Goal: Task Accomplishment & Management: Use online tool/utility

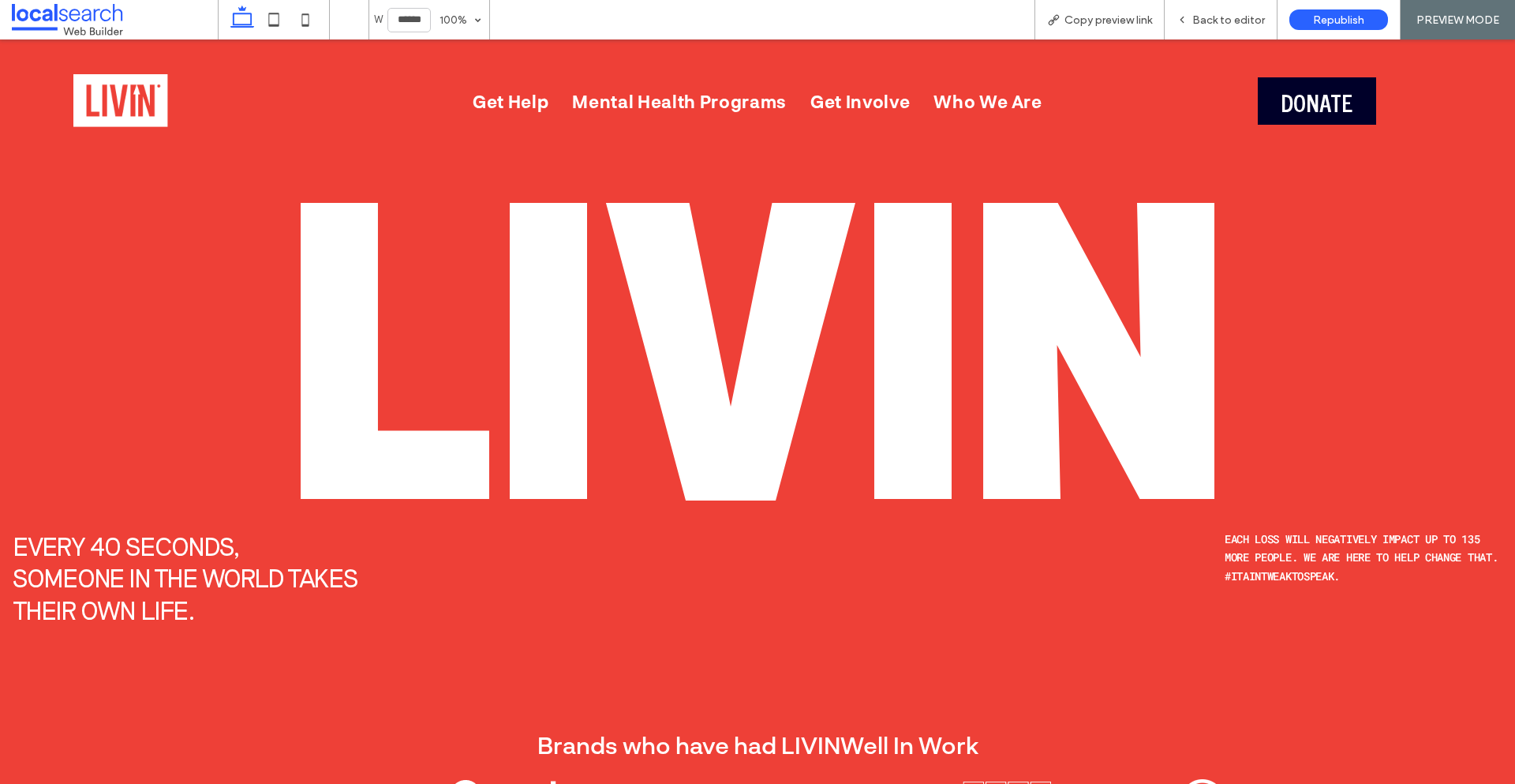
drag, startPoint x: 1217, startPoint y: 20, endPoint x: 378, endPoint y: 18, distance: 839.0
click at [1217, 20] on span "Back to editor" at bounding box center [1229, 20] width 73 height 13
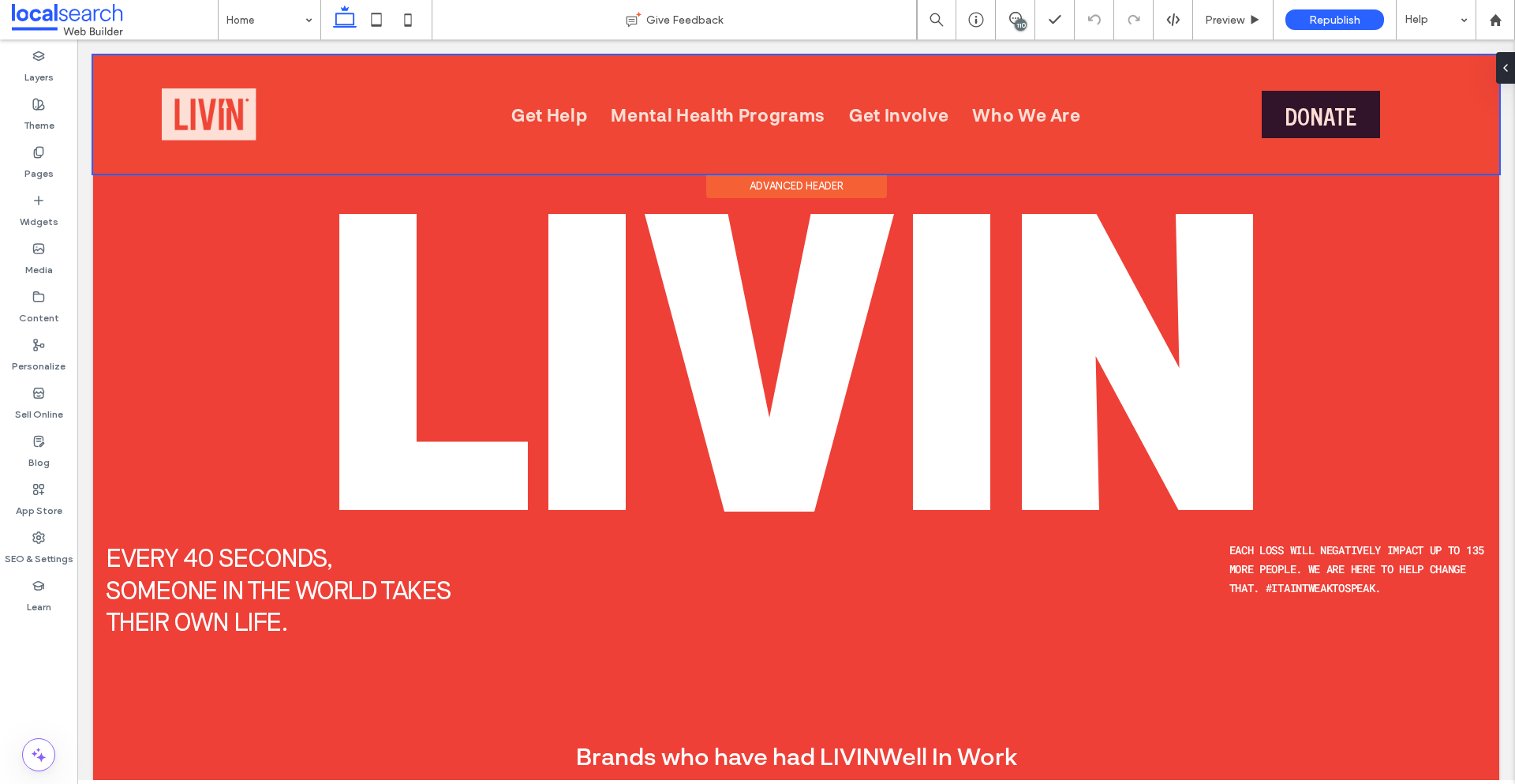
click at [735, 120] on div at bounding box center [795, 114] width 1406 height 119
click at [551, 116] on div at bounding box center [795, 114] width 1406 height 119
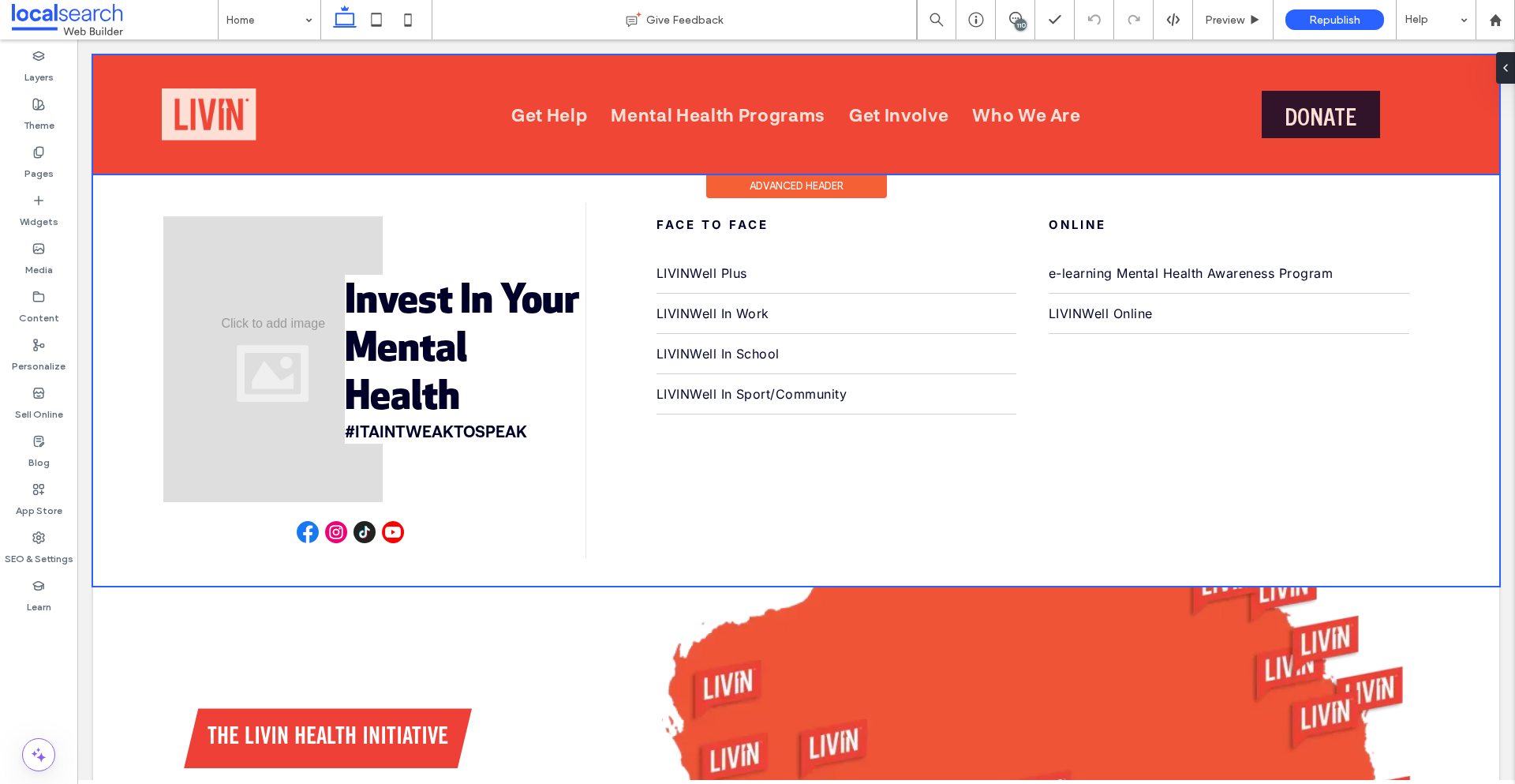
scroll to position [237, 0]
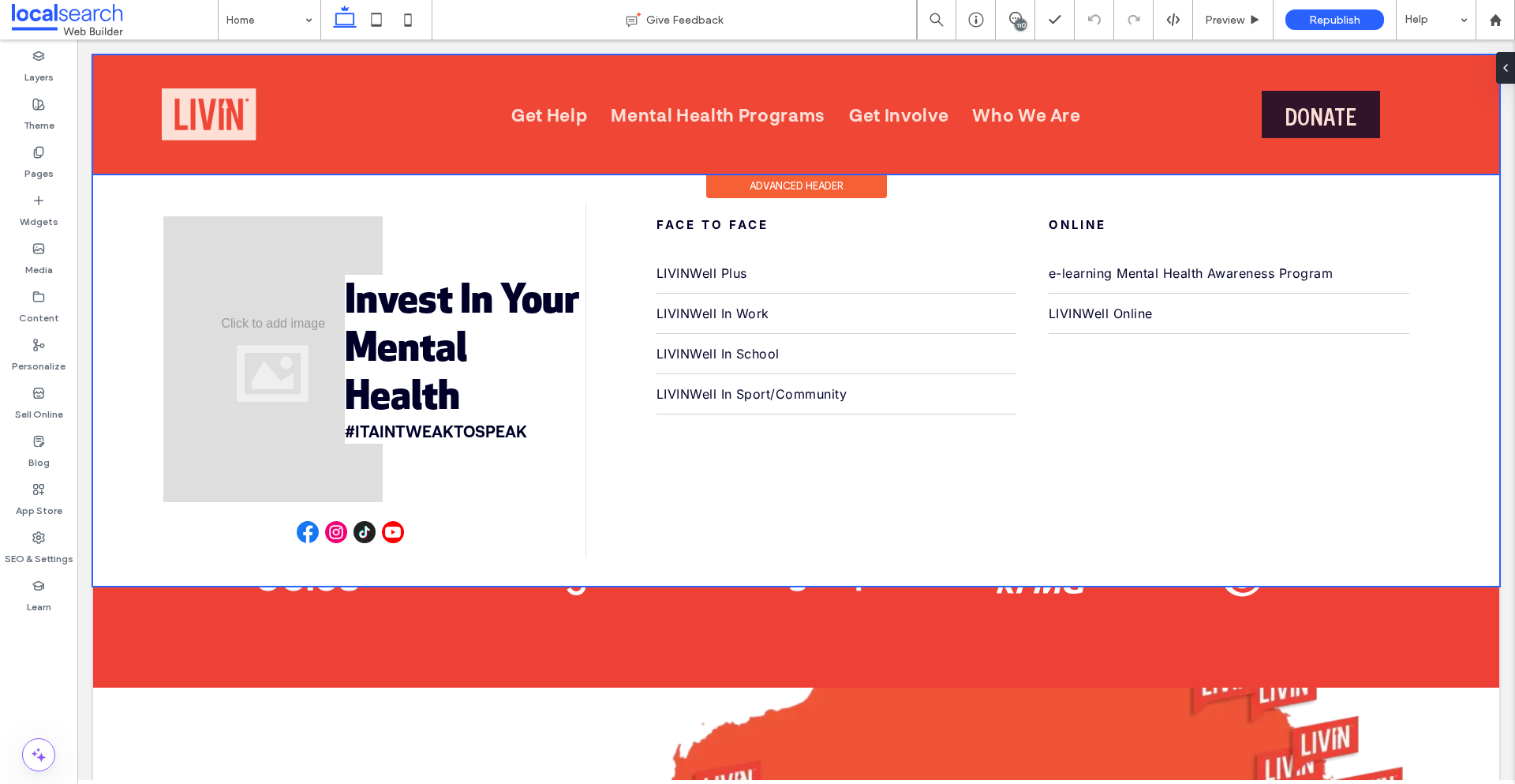
click at [740, 124] on div at bounding box center [795, 114] width 1406 height 119
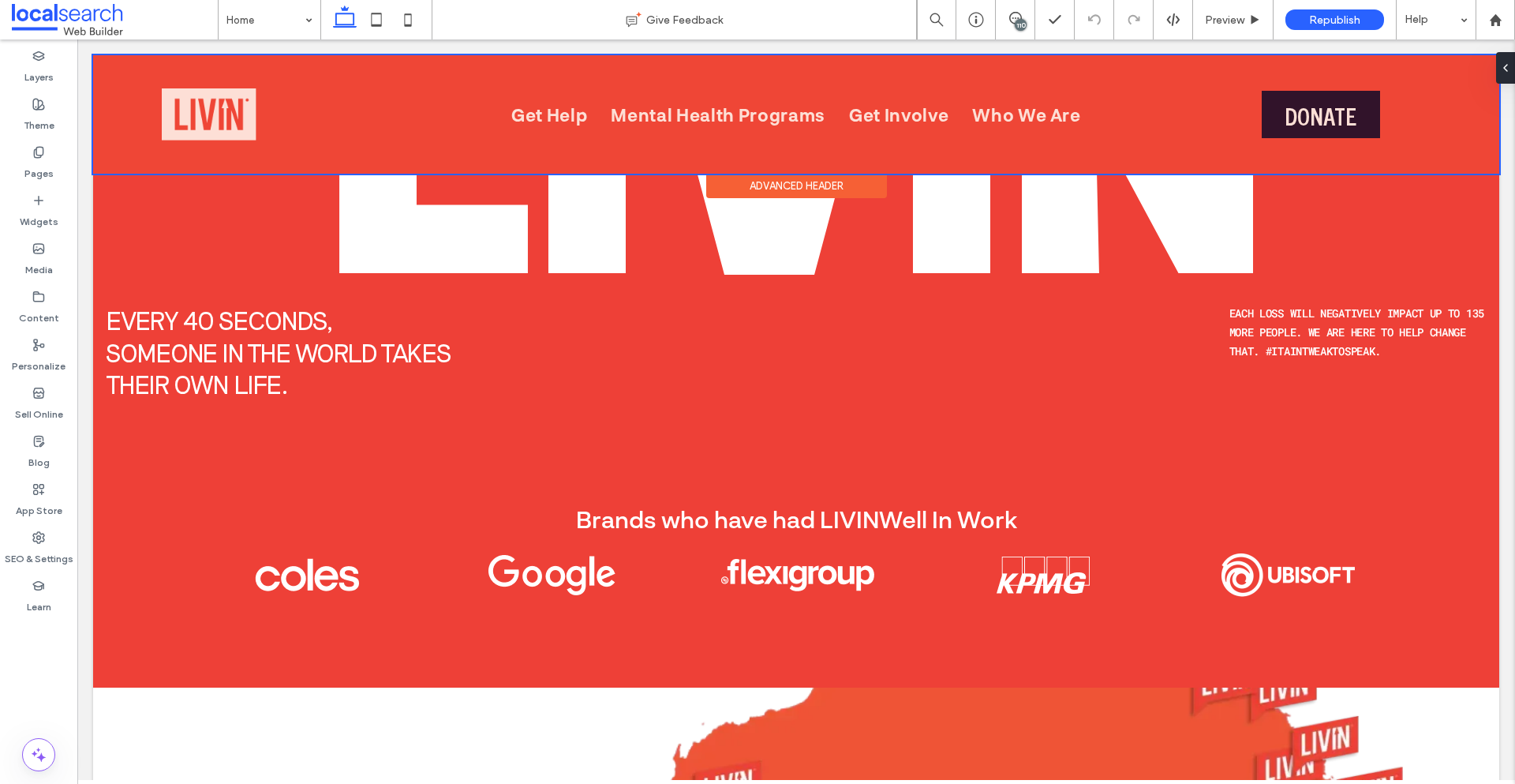
click at [537, 102] on div at bounding box center [795, 114] width 1406 height 119
click at [205, 106] on div at bounding box center [795, 114] width 1406 height 119
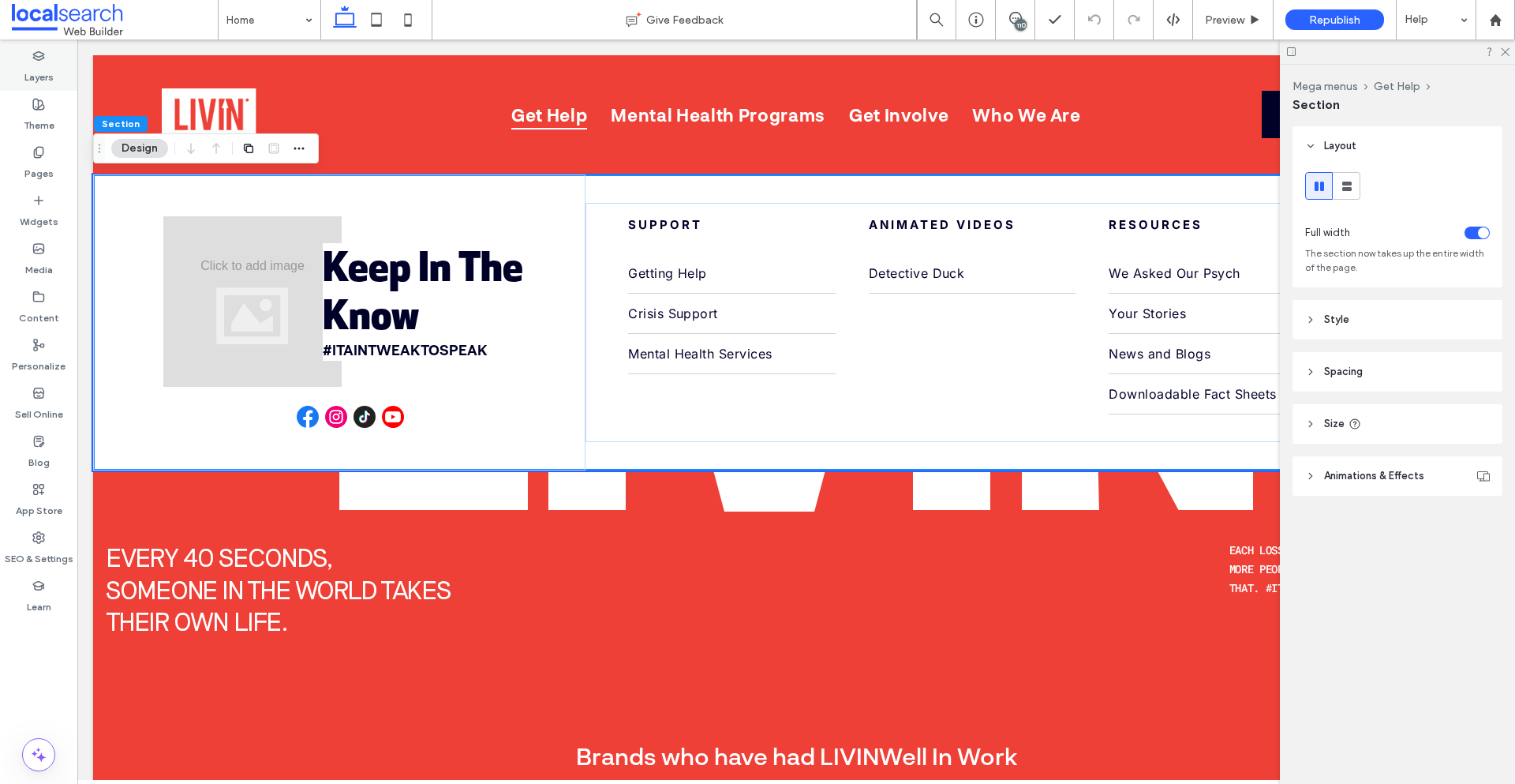
click at [29, 74] on label "Layers" at bounding box center [39, 73] width 29 height 22
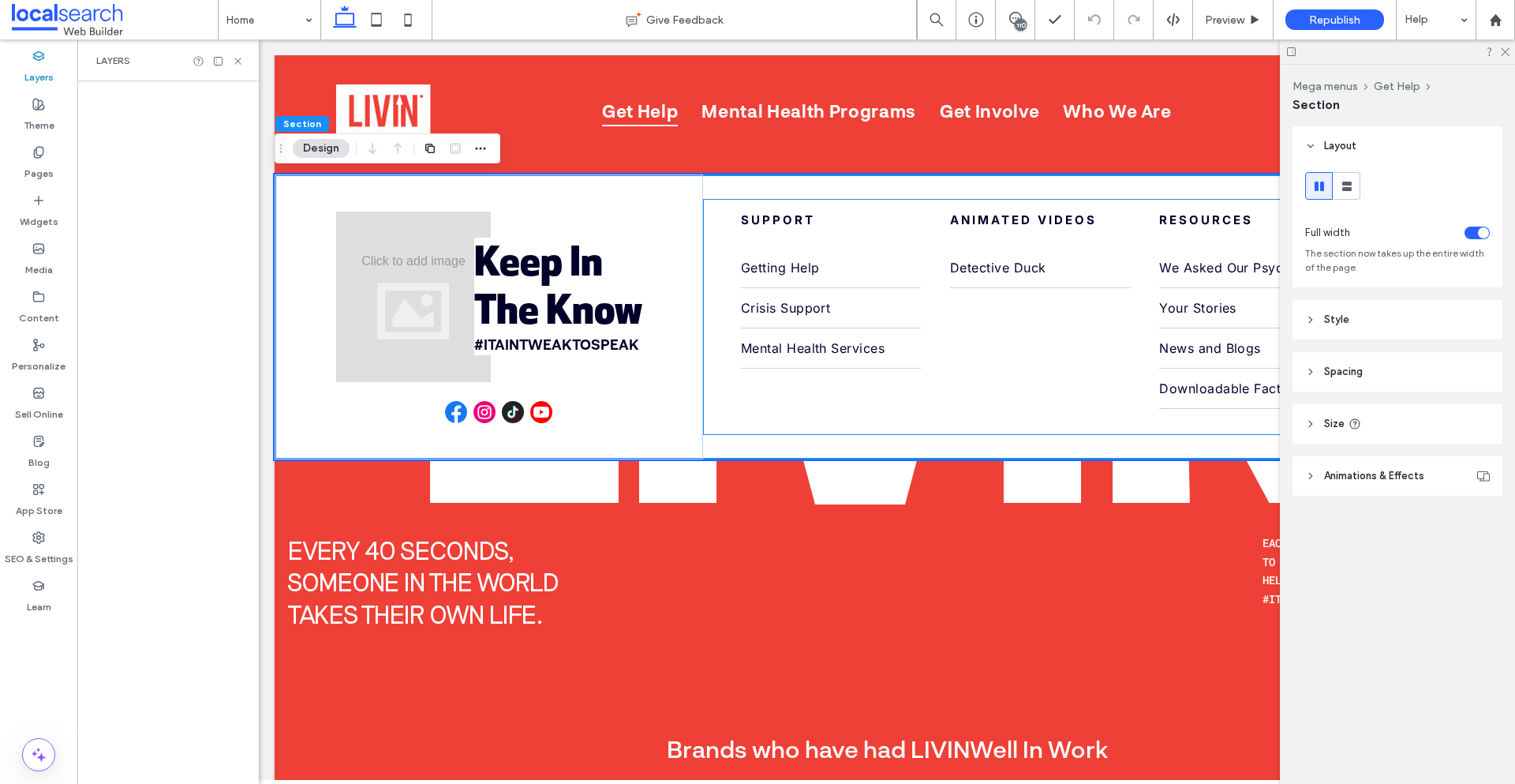
click at [770, 413] on div "Support Getting Help Crisis Support Mental Health Services Home Animated Videos…" at bounding box center [1102, 317] width 796 height 236
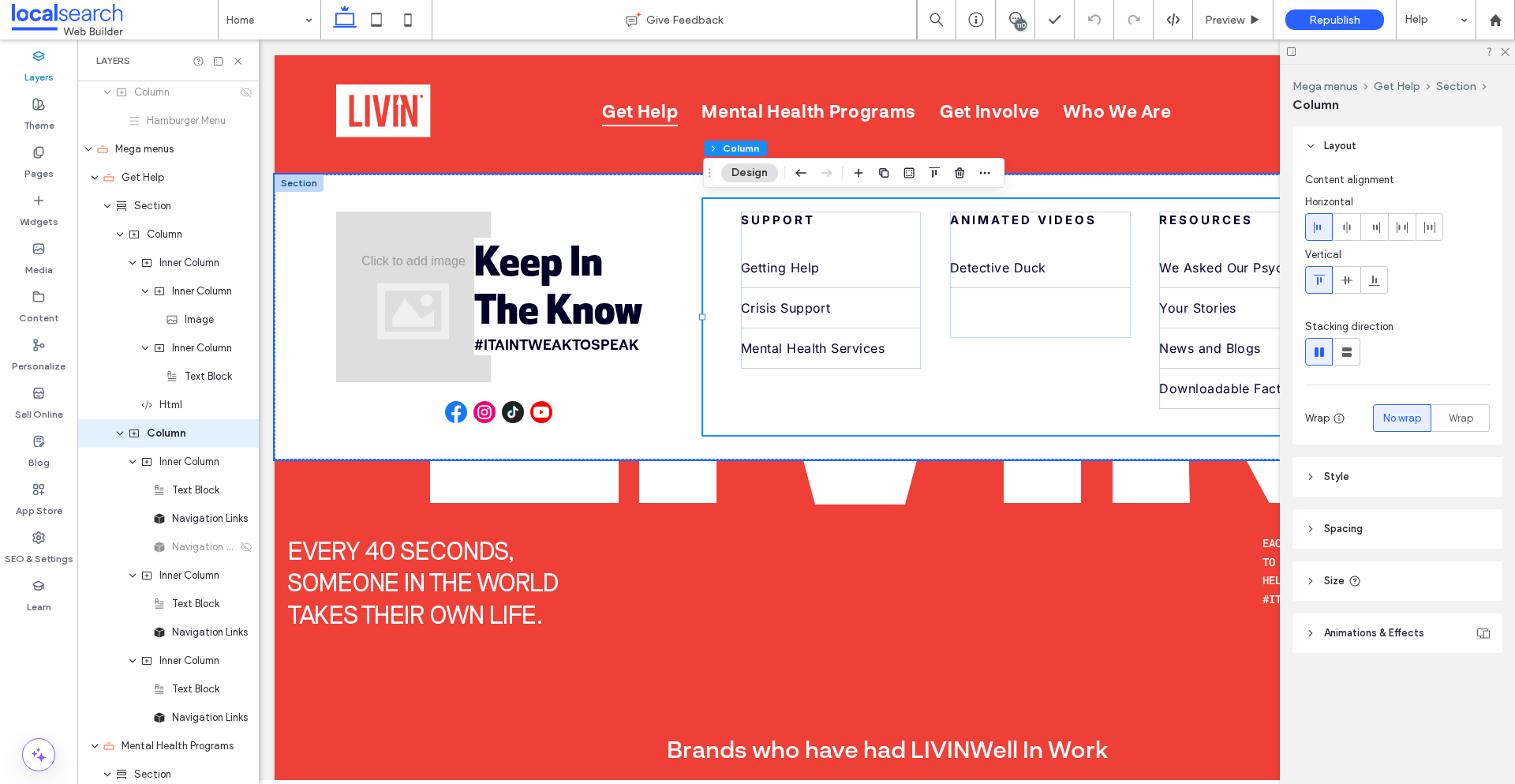
scroll to position [231, 0]
click at [240, 547] on icon at bounding box center [246, 545] width 12 height 12
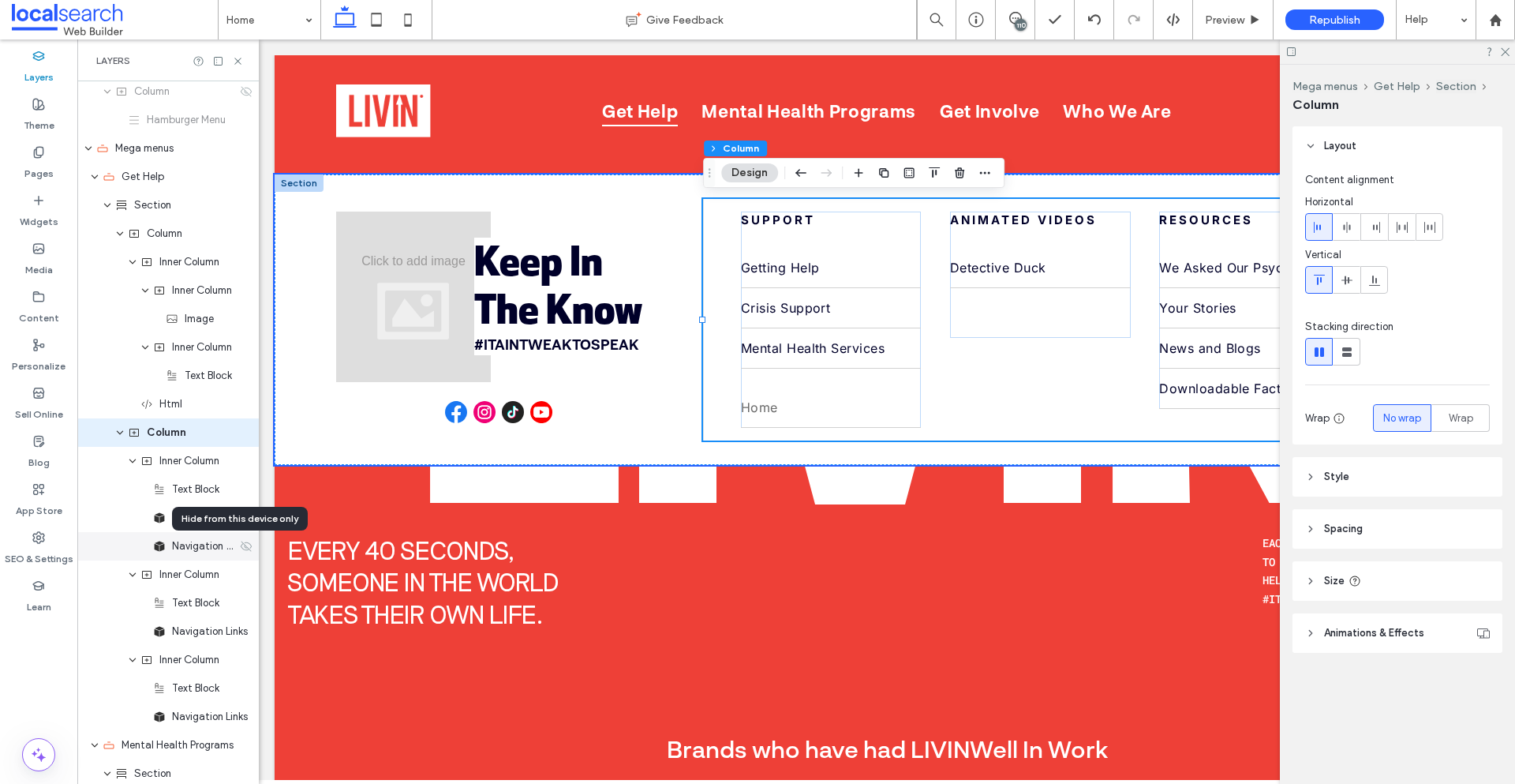
click at [241, 549] on use at bounding box center [246, 545] width 11 height 10
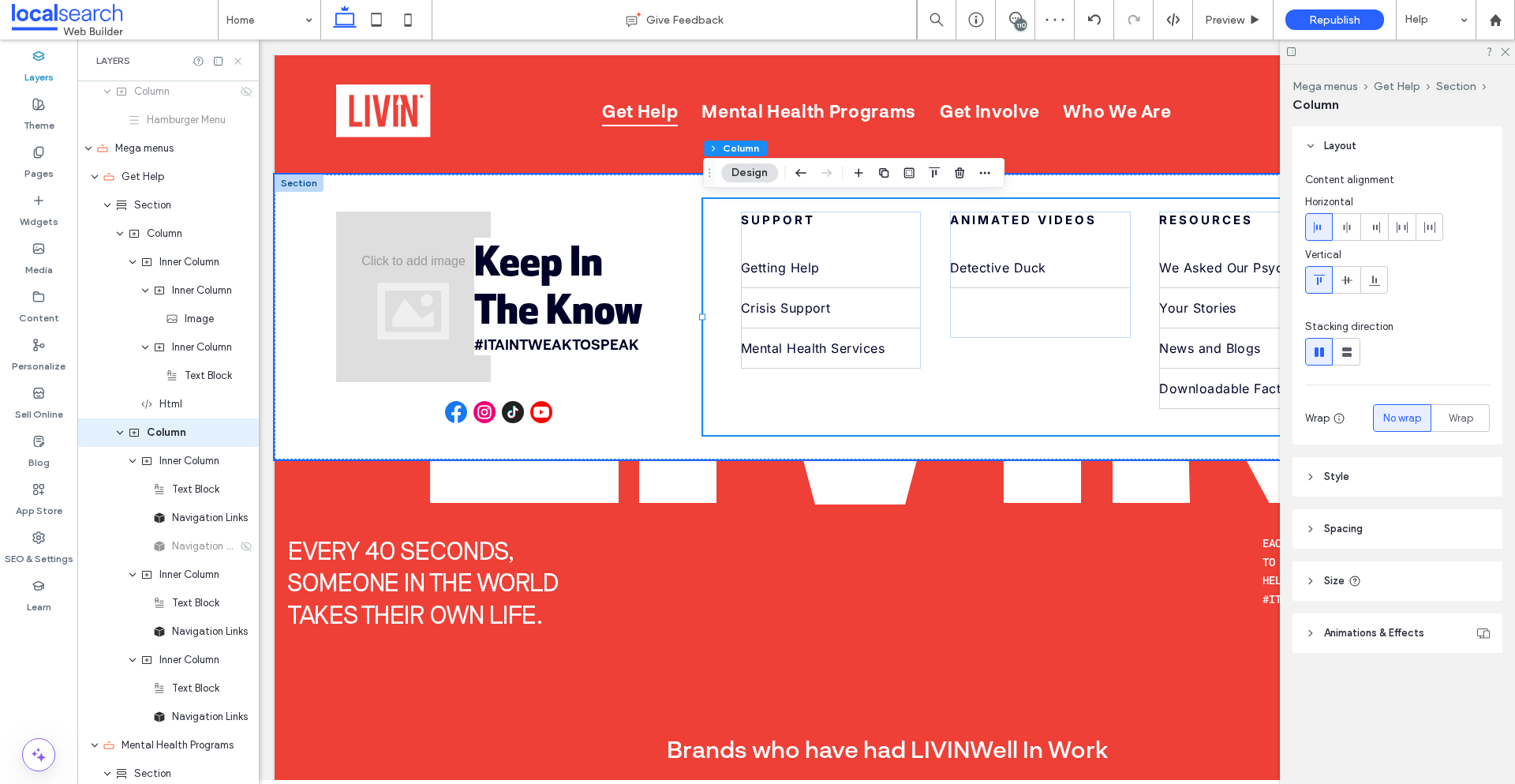
click at [243, 55] on icon at bounding box center [238, 61] width 11 height 11
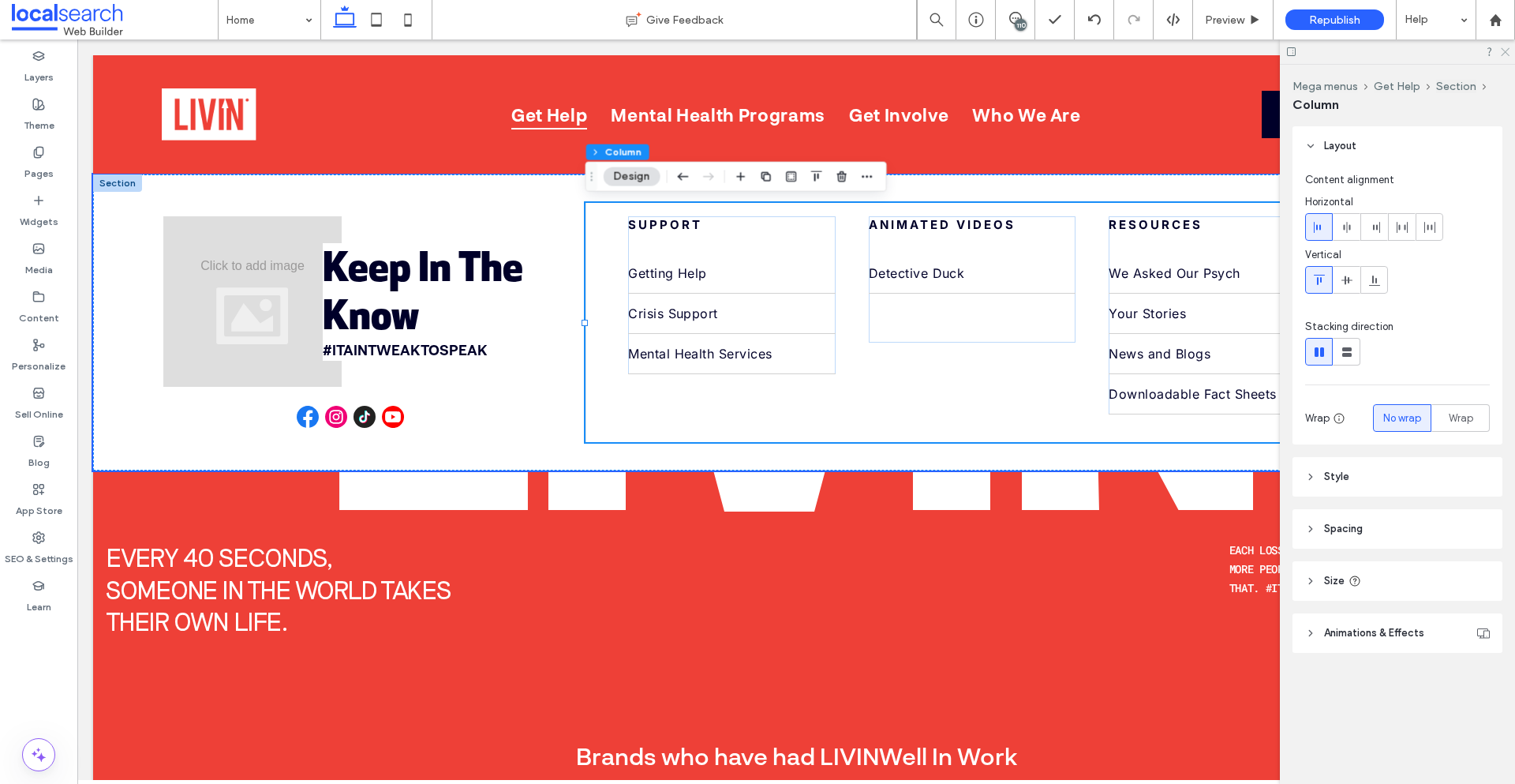
click at [1505, 46] on icon at bounding box center [1505, 50] width 10 height 10
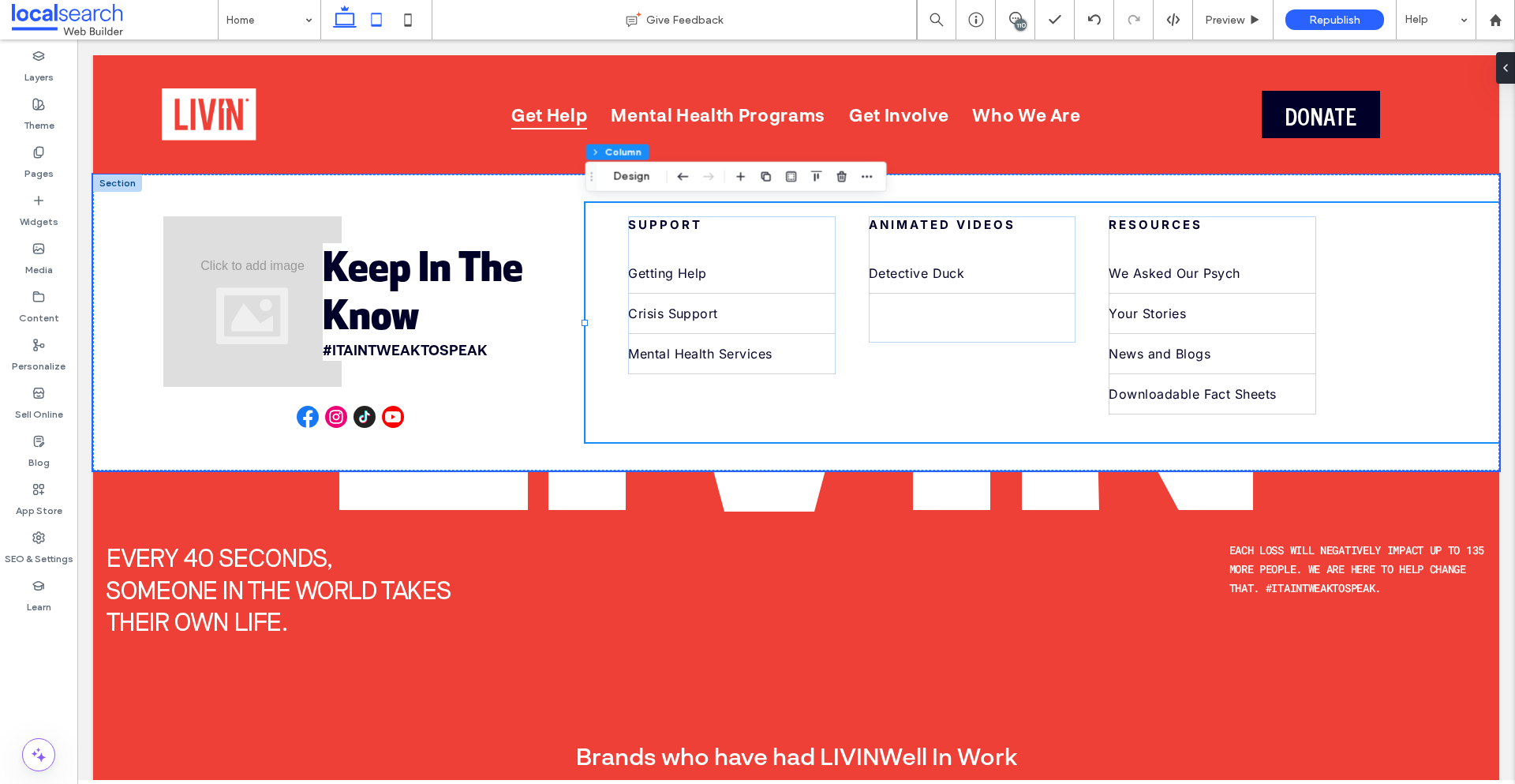
click at [375, 27] on icon at bounding box center [375, 19] width 31 height 31
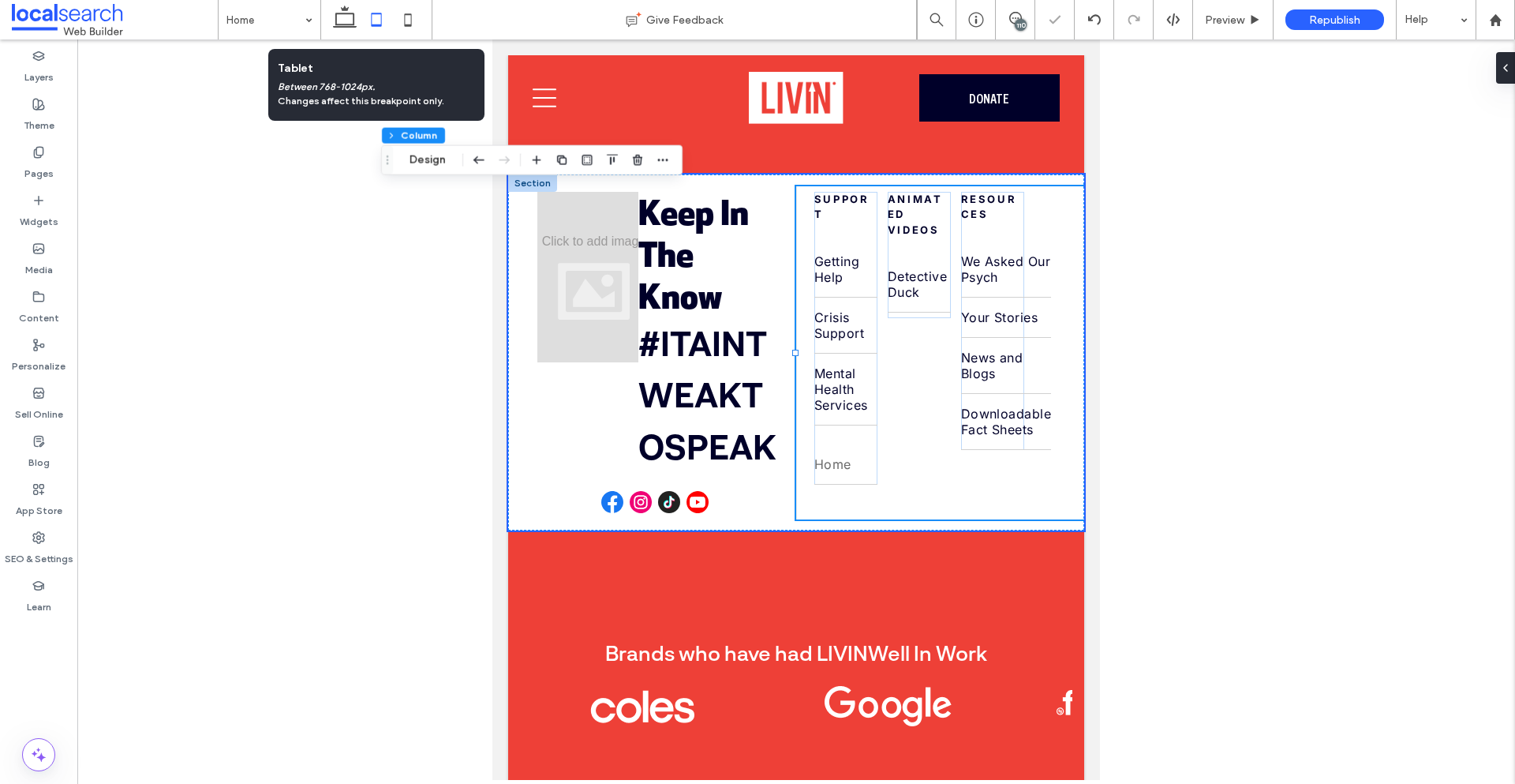
type input "**"
type input "***"
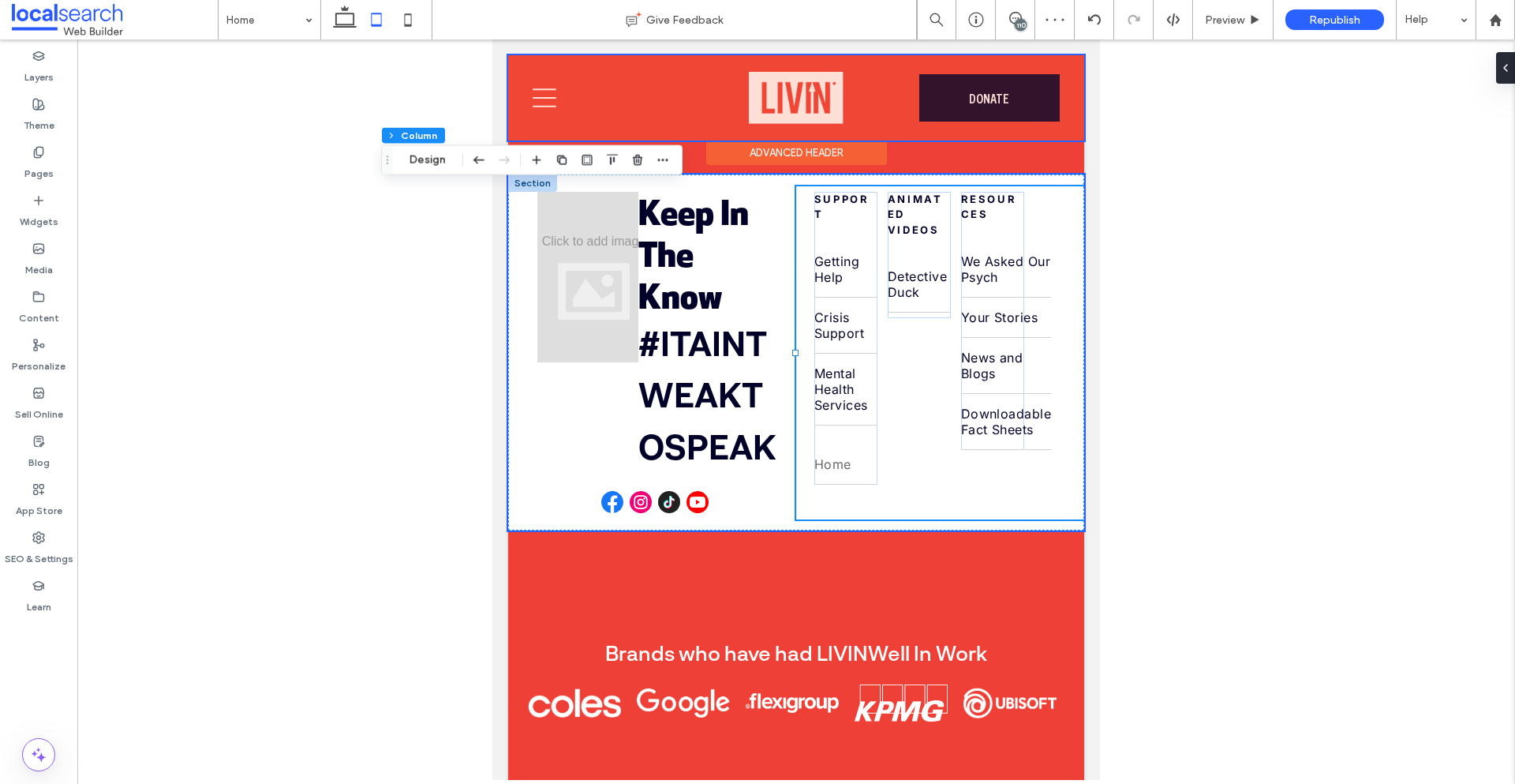
click at [553, 97] on div at bounding box center [796, 98] width 576 height 85
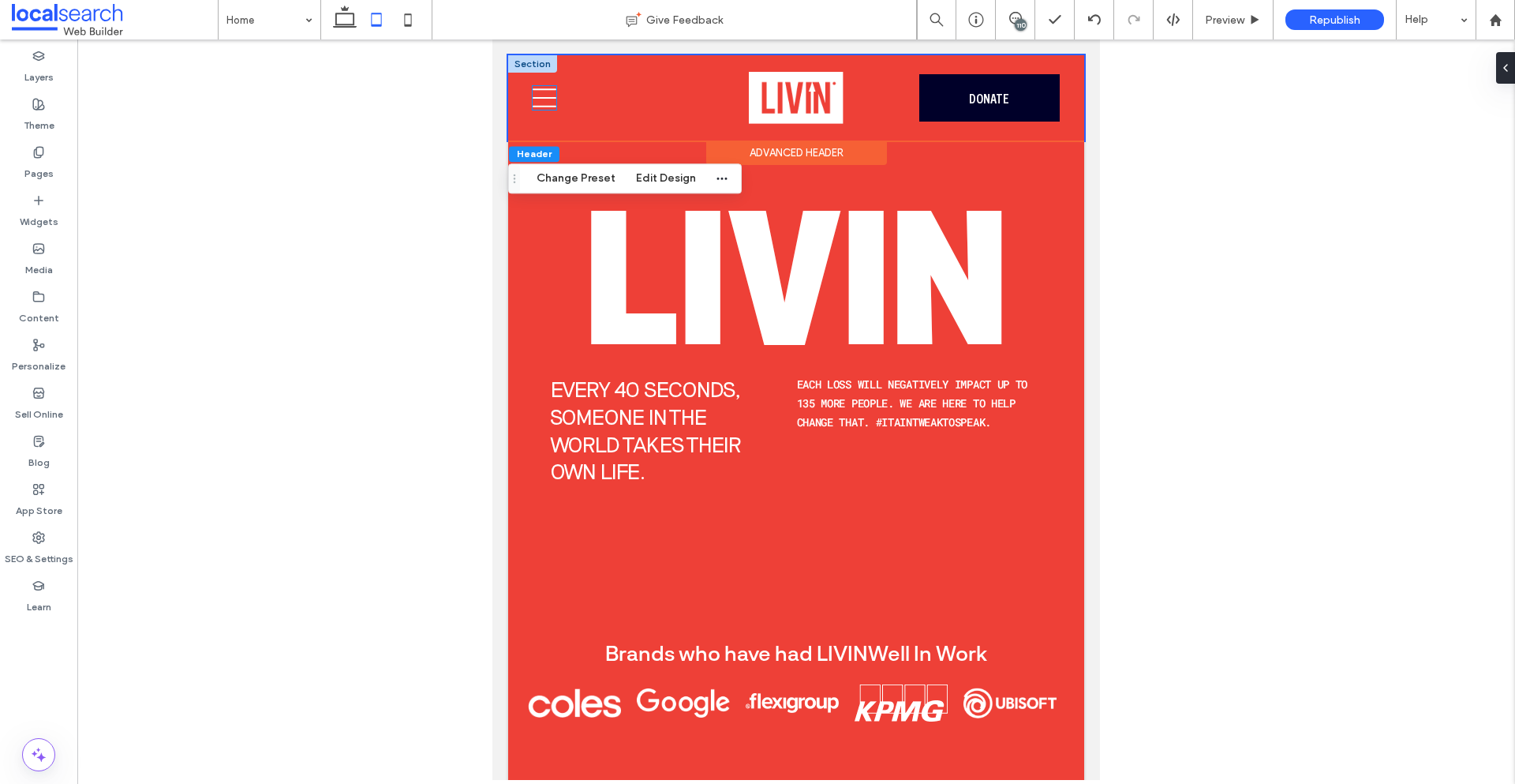
click at [546, 100] on icon "Menu" at bounding box center [544, 98] width 24 height 24
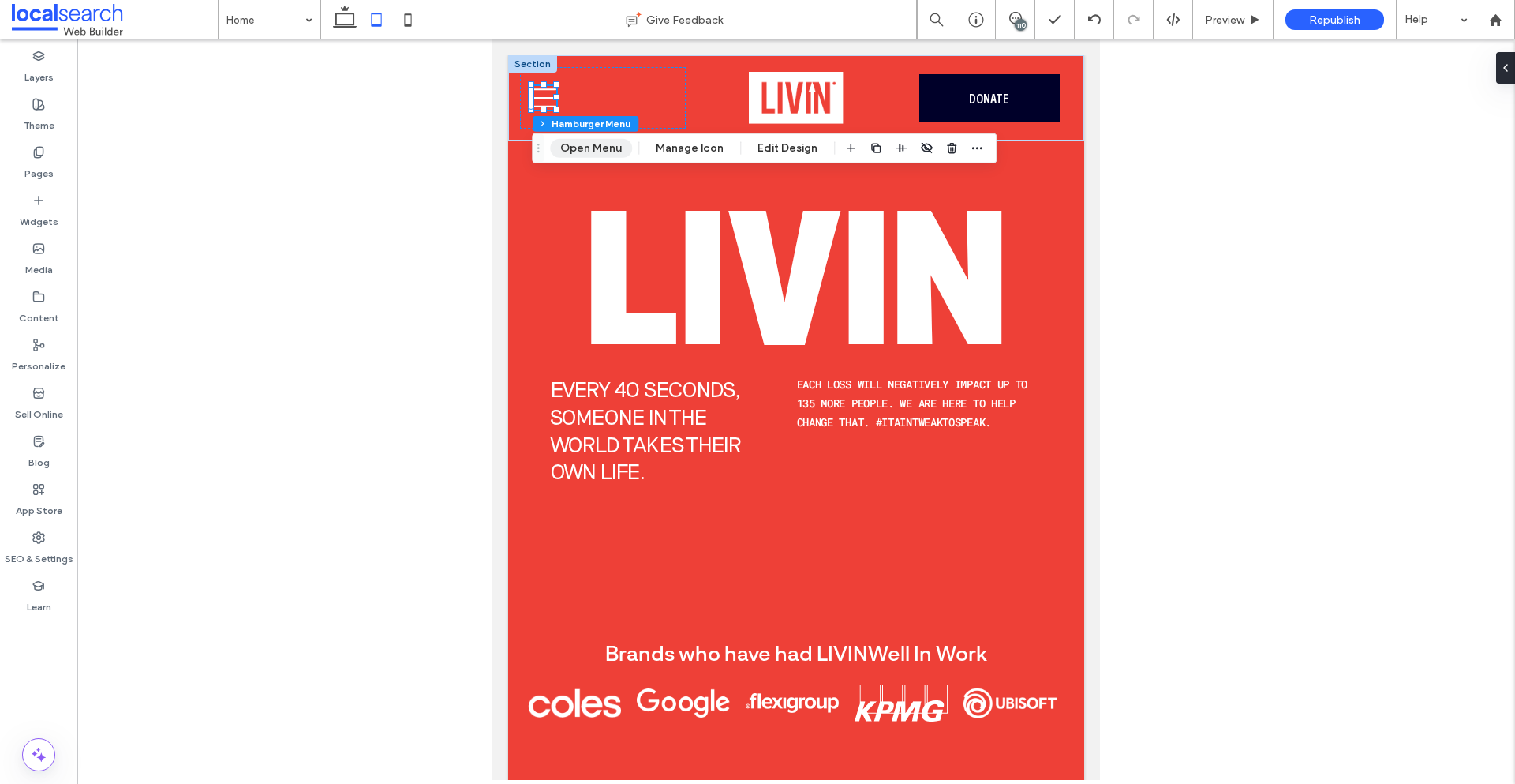
click at [574, 146] on button "Open Menu" at bounding box center [591, 149] width 82 height 19
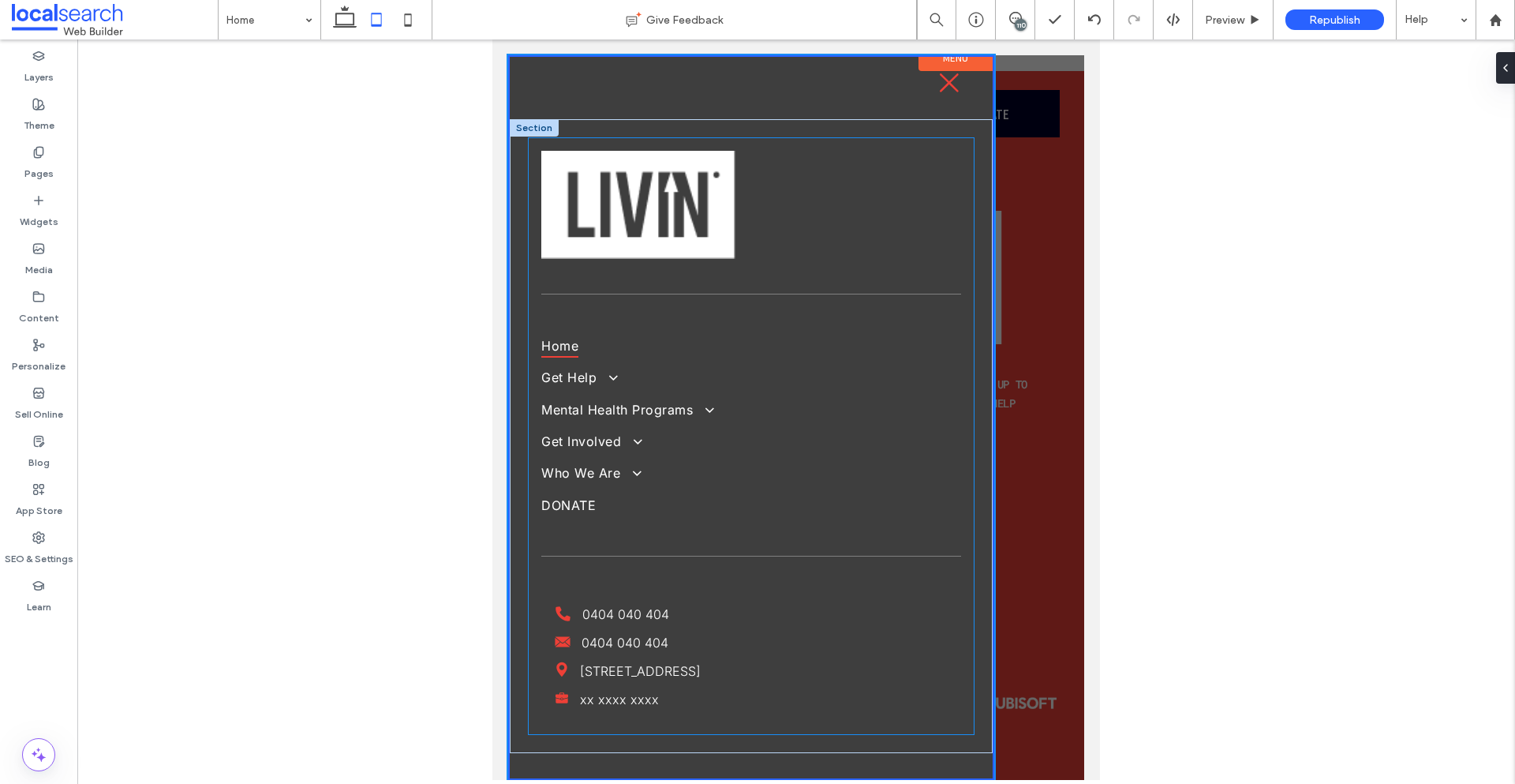
scroll to position [0, 0]
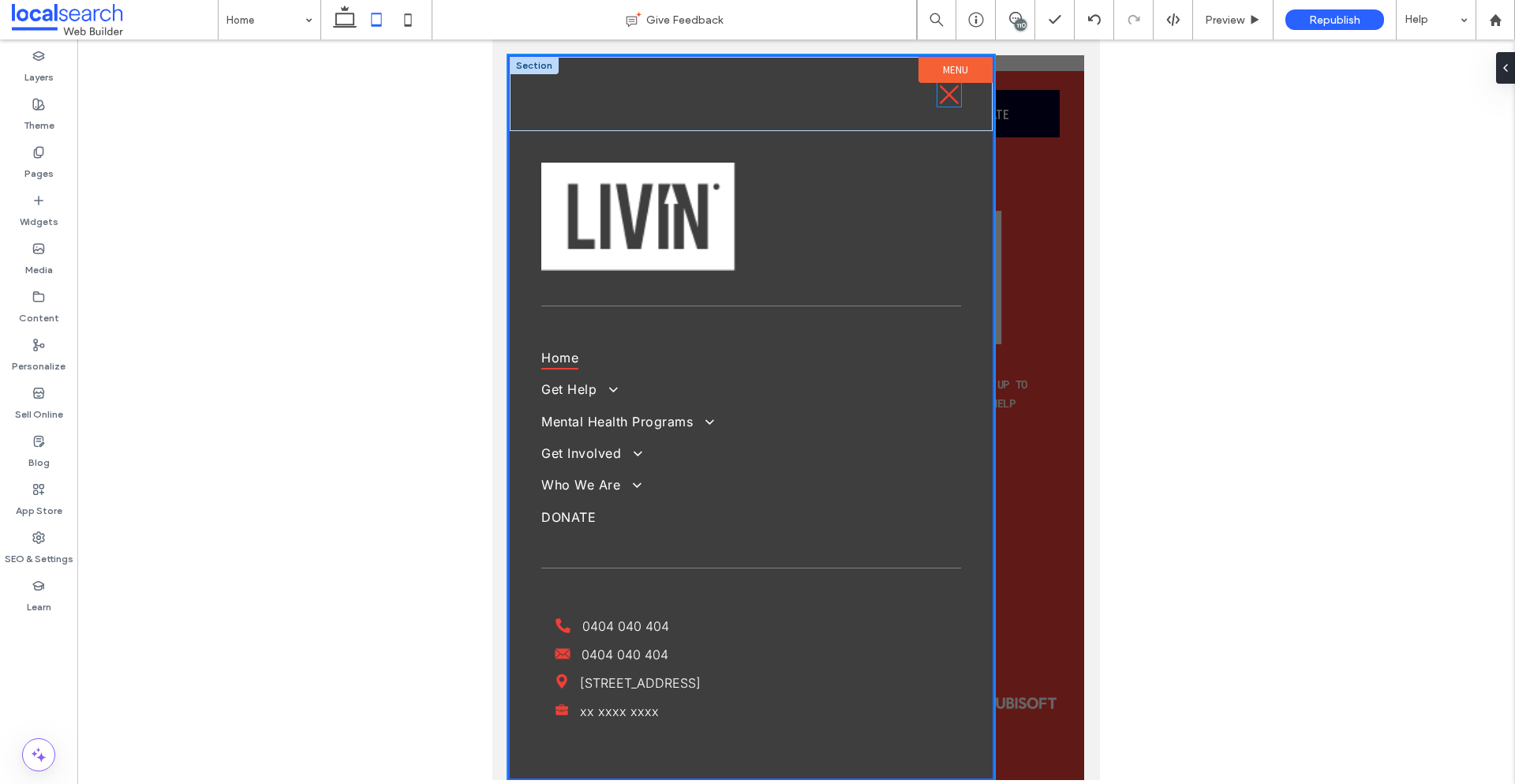
click at [938, 97] on icon at bounding box center [949, 94] width 24 height 24
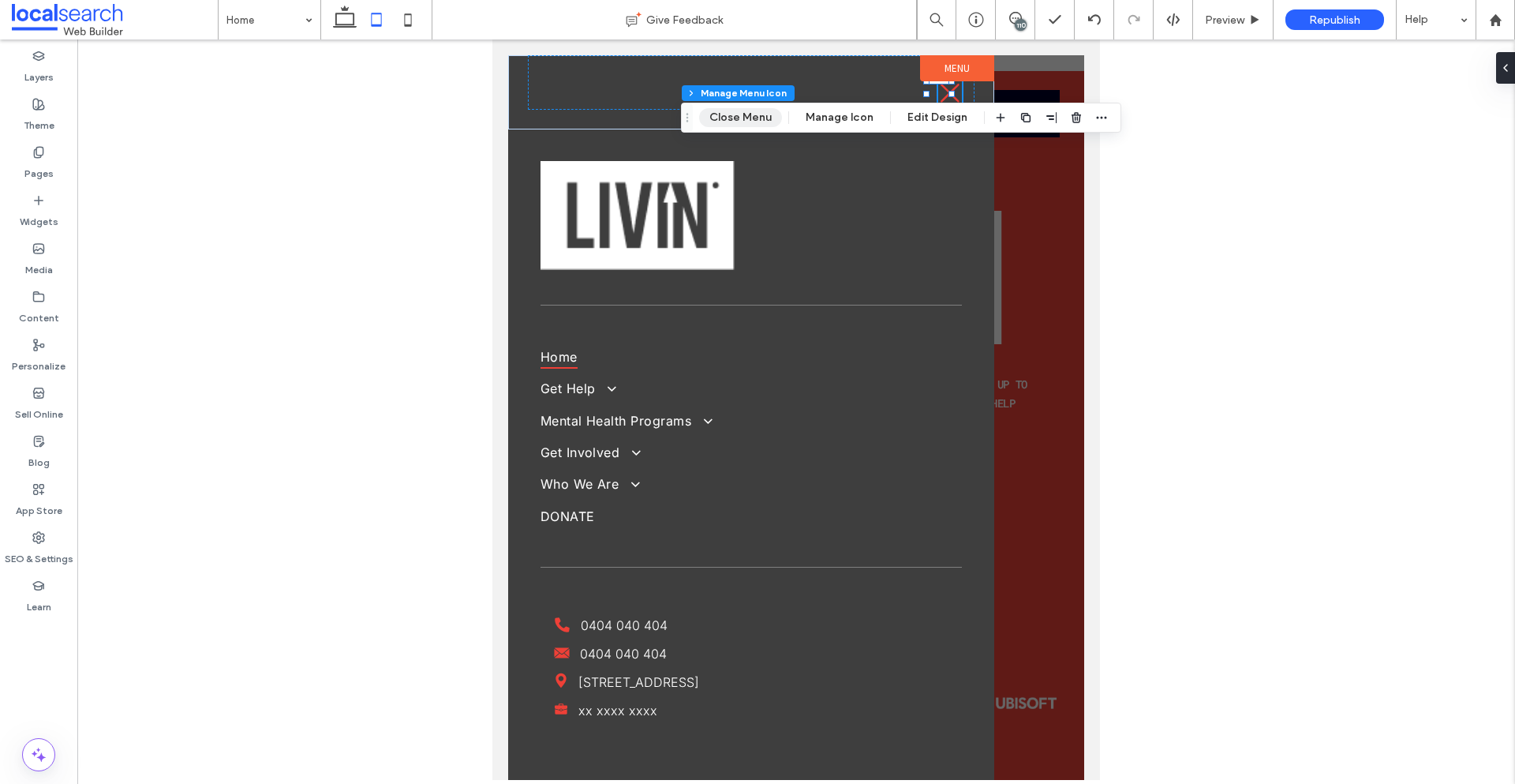
click at [763, 121] on button "Close Menu" at bounding box center [740, 118] width 82 height 19
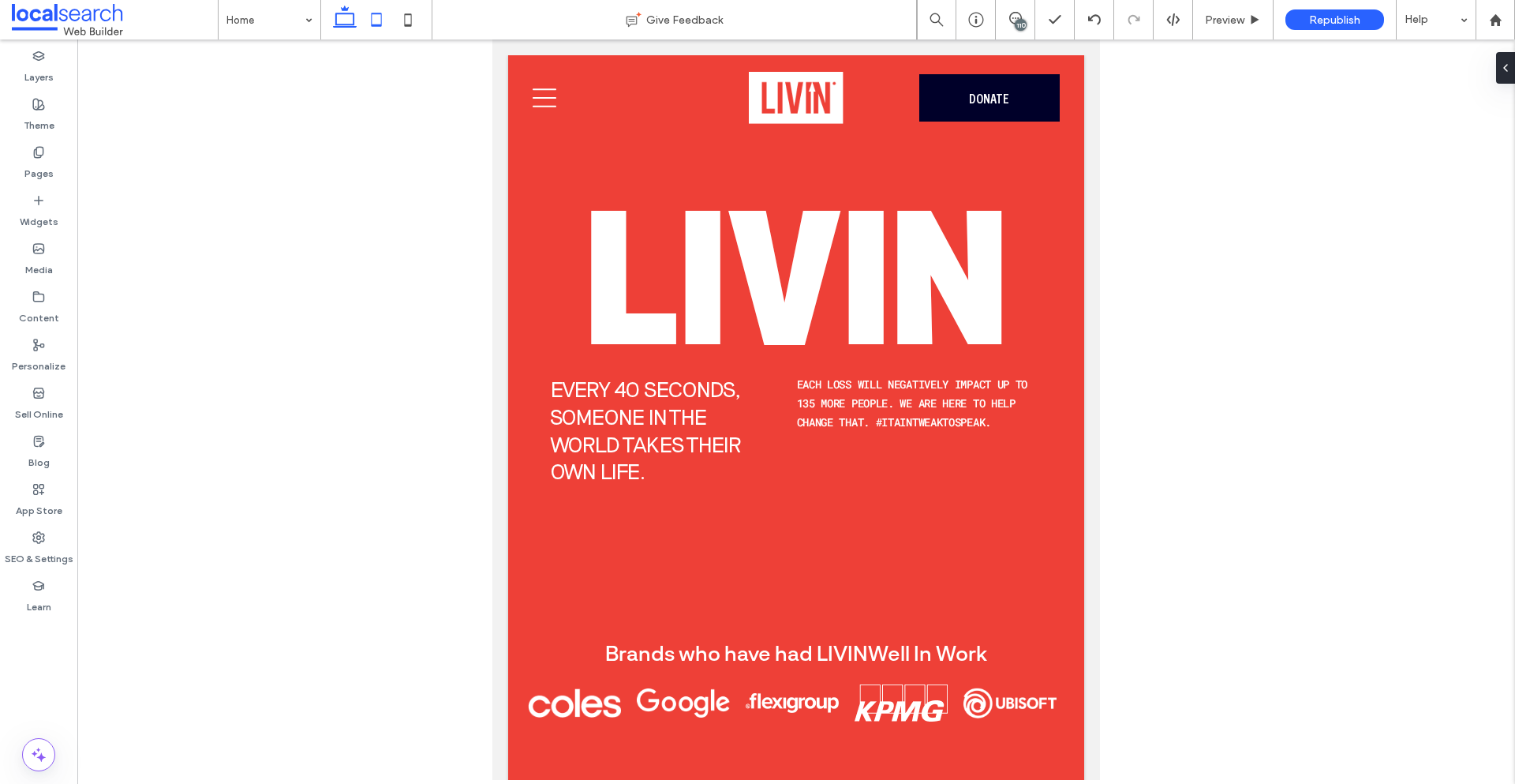
click at [334, 10] on icon at bounding box center [344, 19] width 31 height 31
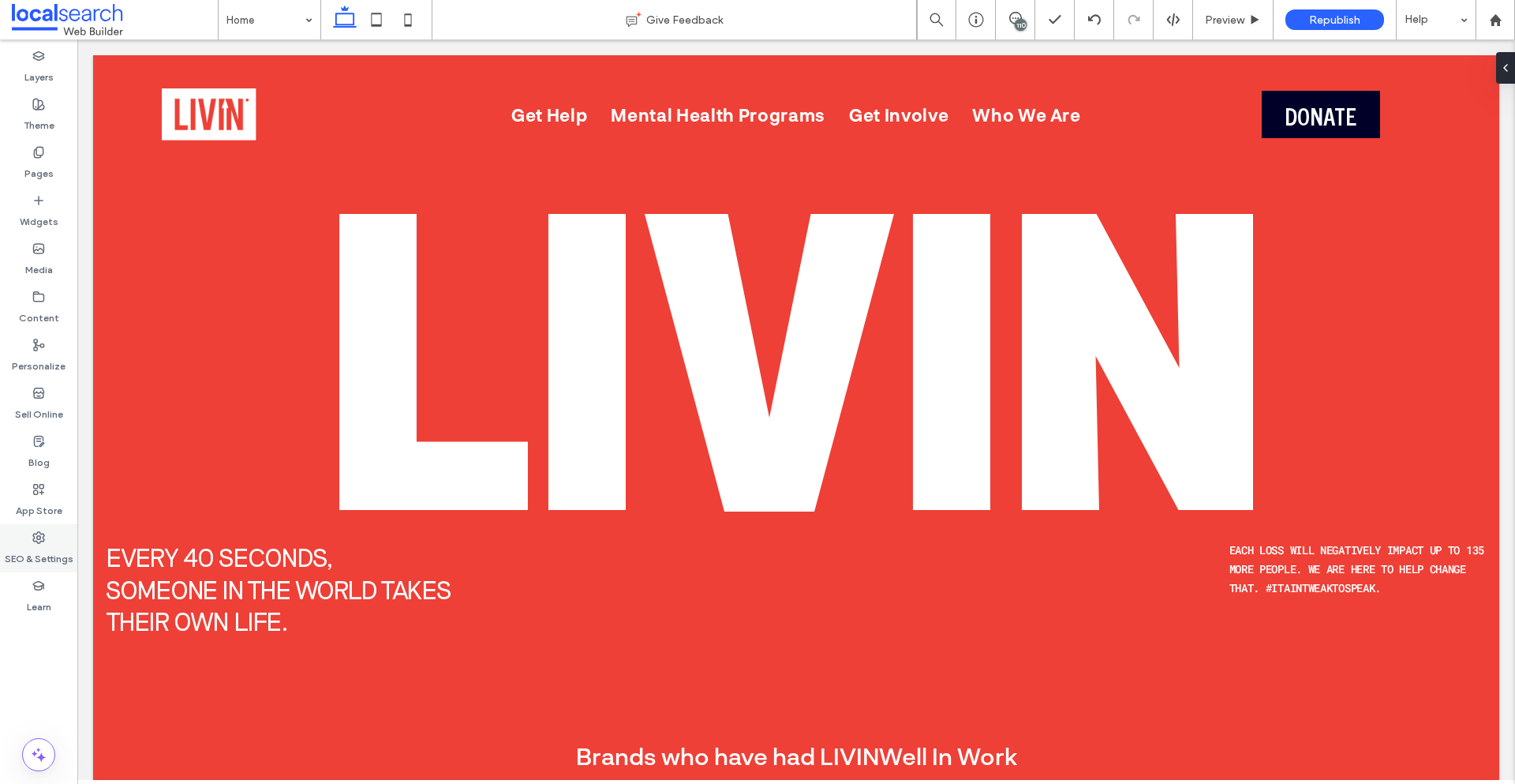
click at [21, 547] on label "SEO & Settings" at bounding box center [39, 555] width 68 height 22
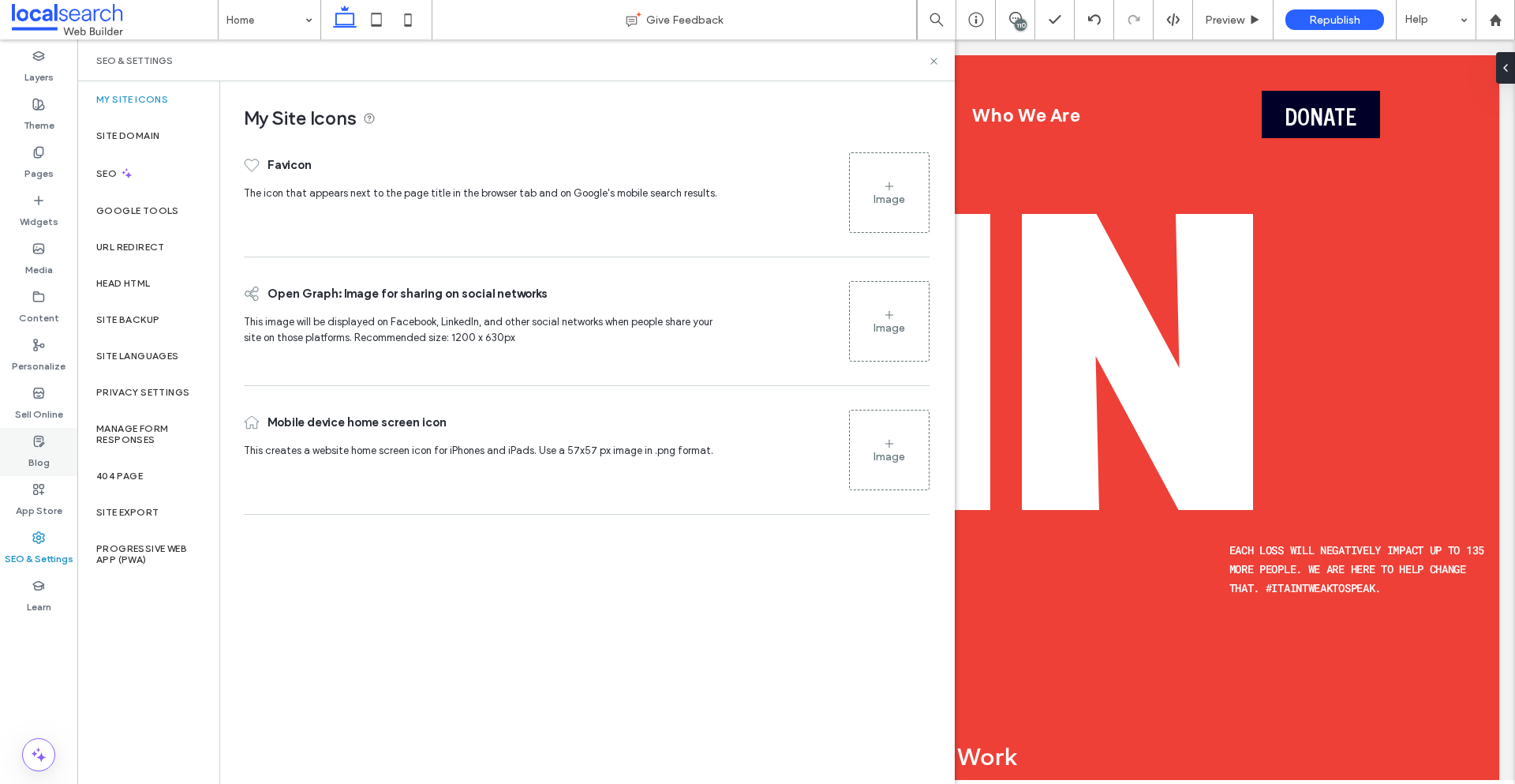
click at [40, 447] on label "Blog" at bounding box center [39, 458] width 21 height 22
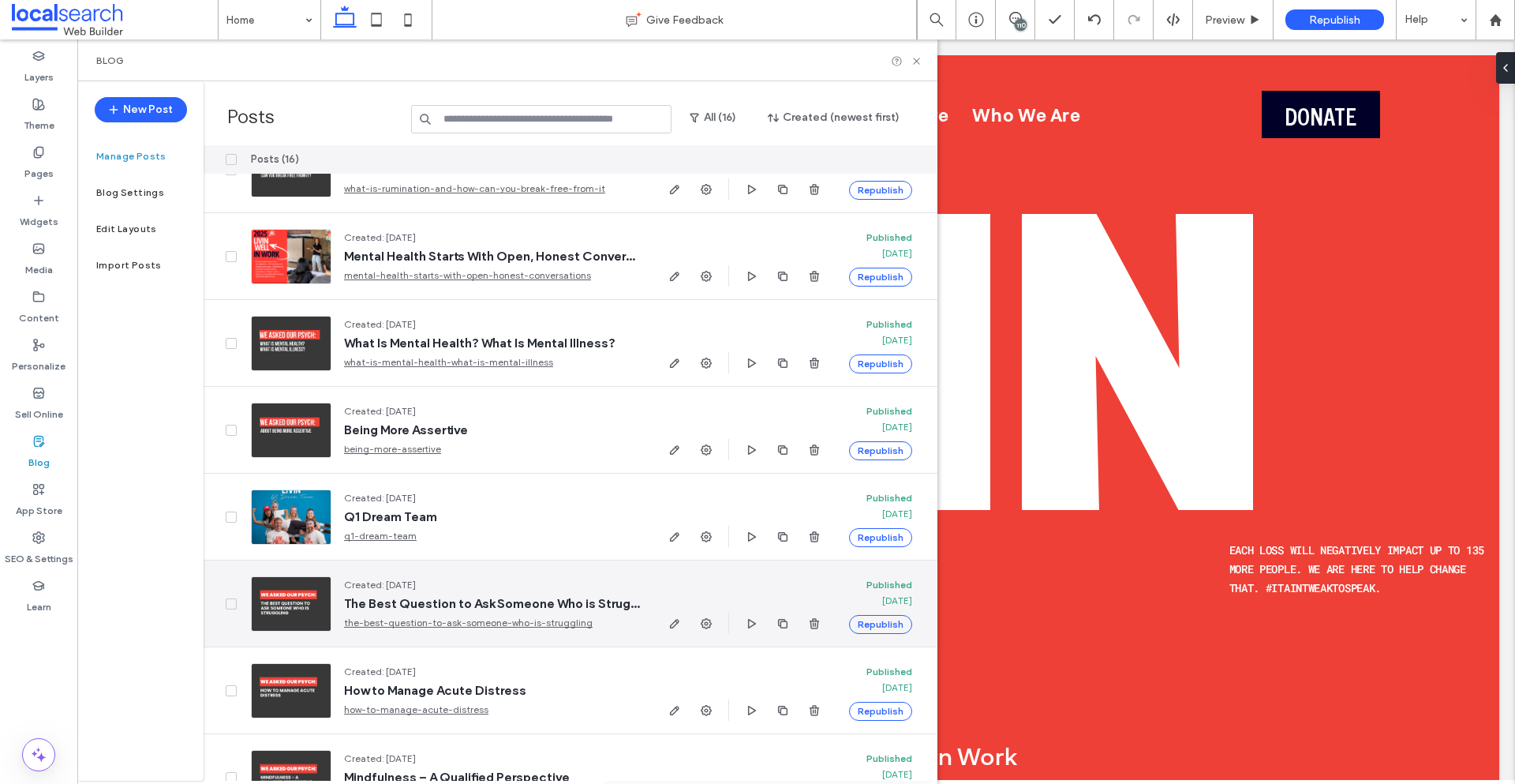
scroll to position [792, 0]
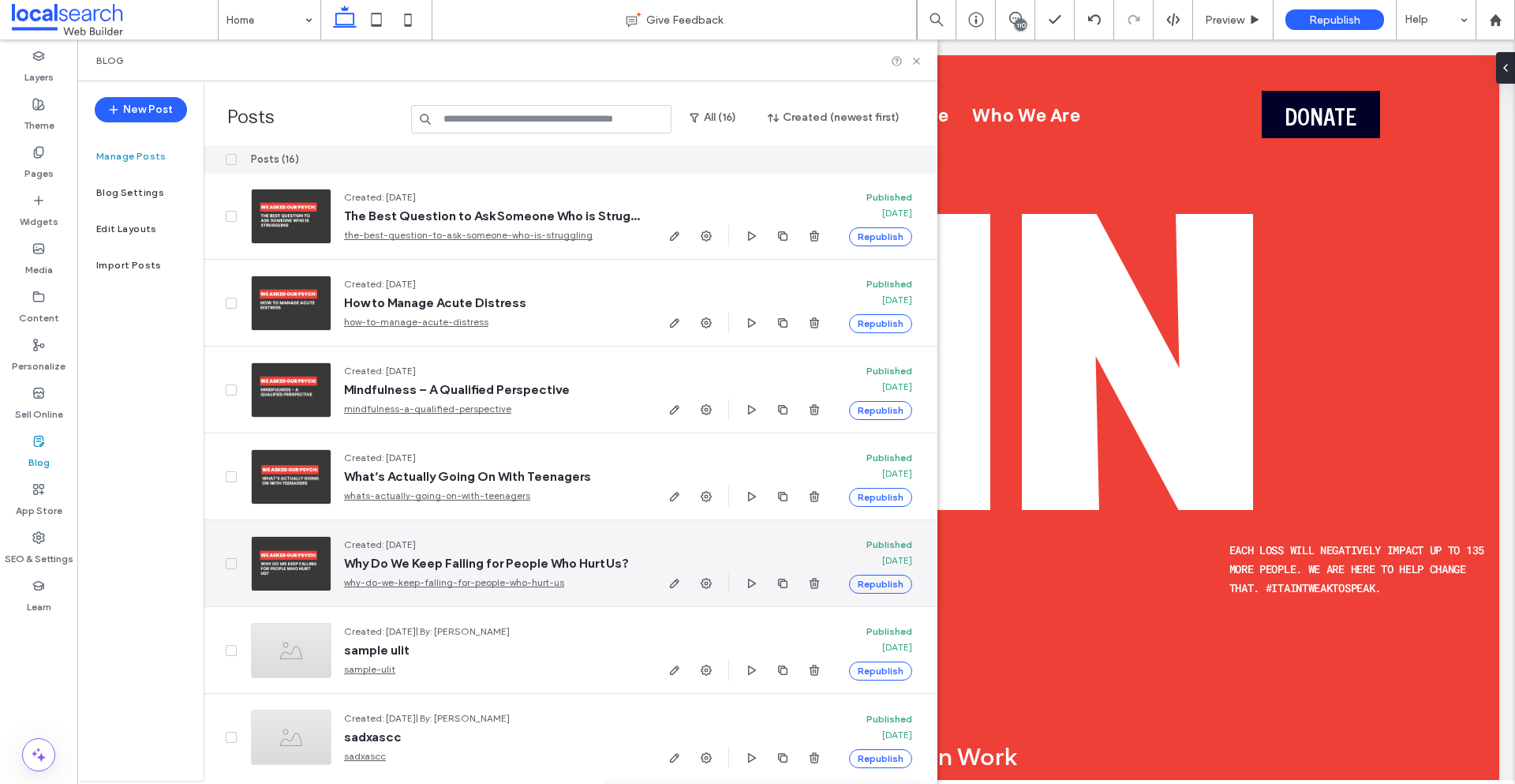
click at [530, 542] on span "Created: Sep 18, 2025" at bounding box center [492, 544] width 296 height 16
click at [748, 577] on use "button" at bounding box center [752, 582] width 8 height 9
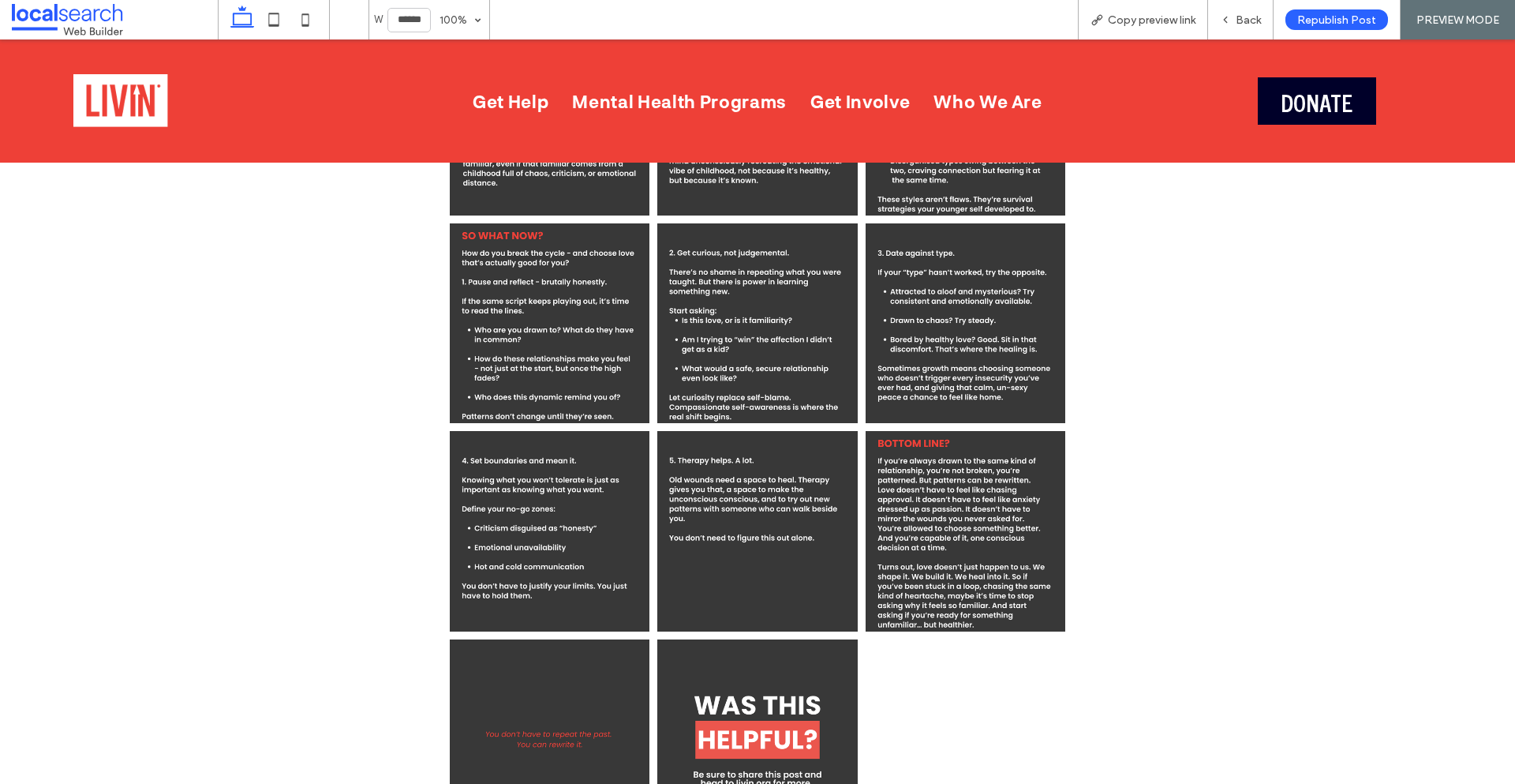
scroll to position [3709, 0]
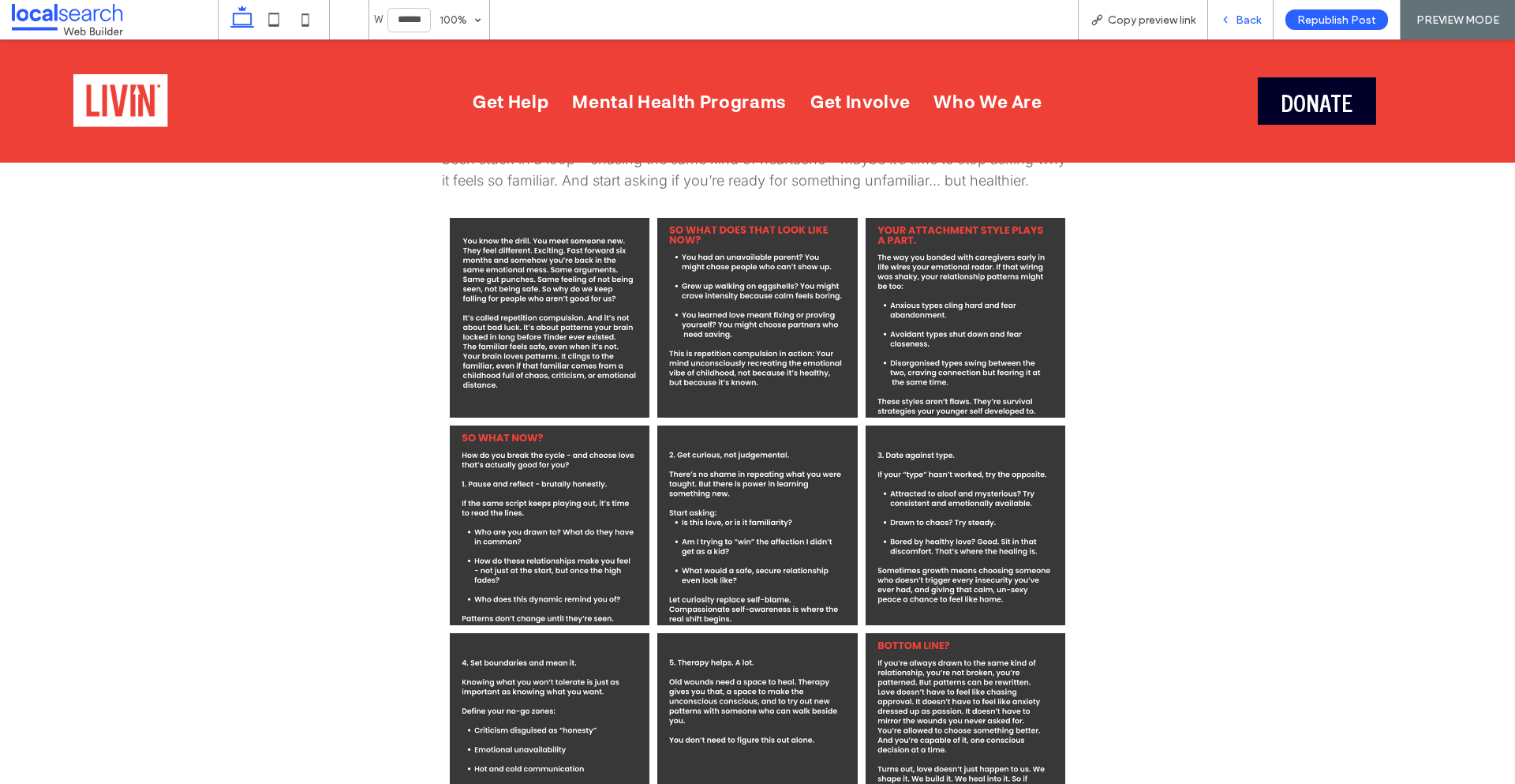
click at [1225, 16] on icon at bounding box center [1226, 20] width 11 height 11
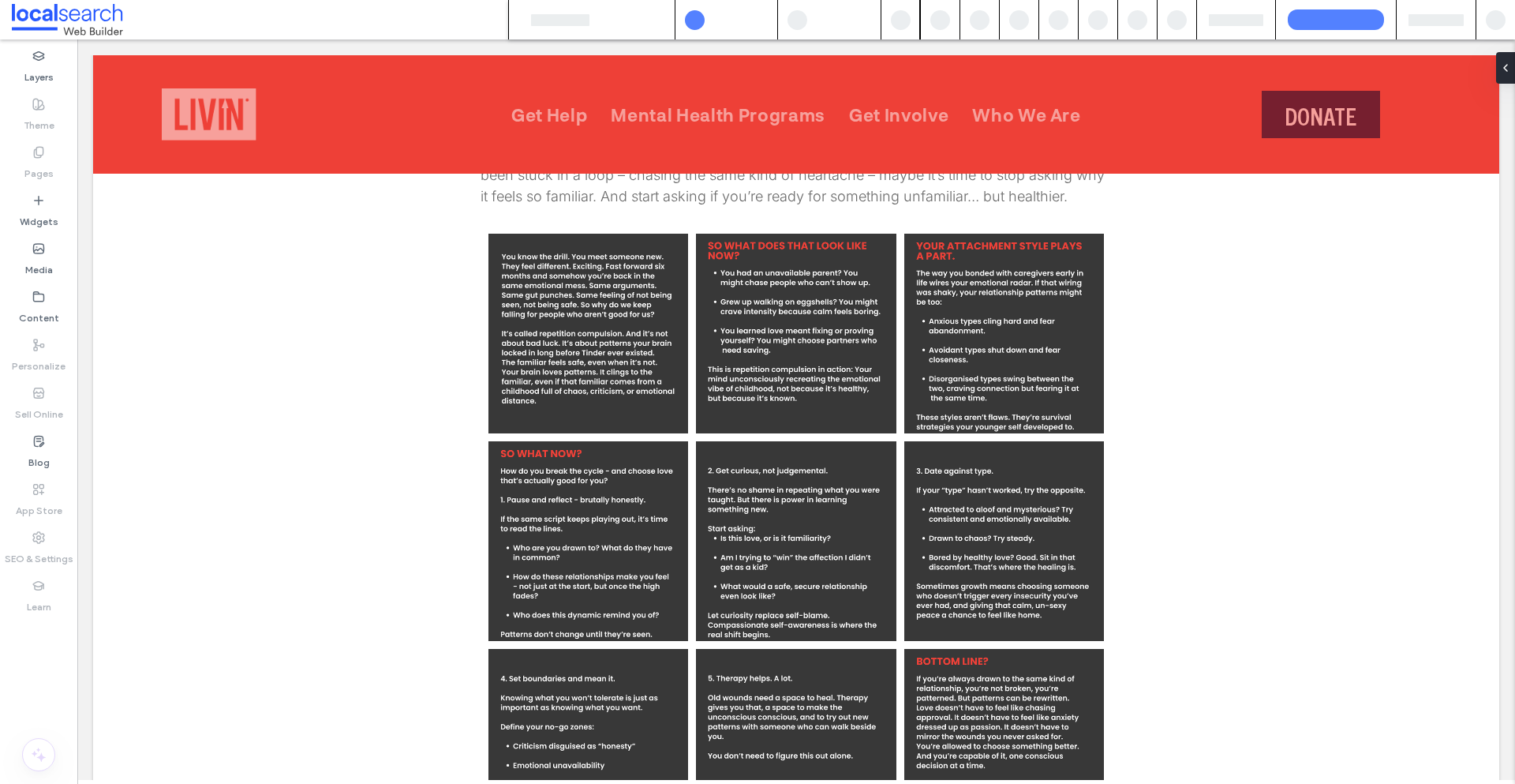
scroll to position [3330, 0]
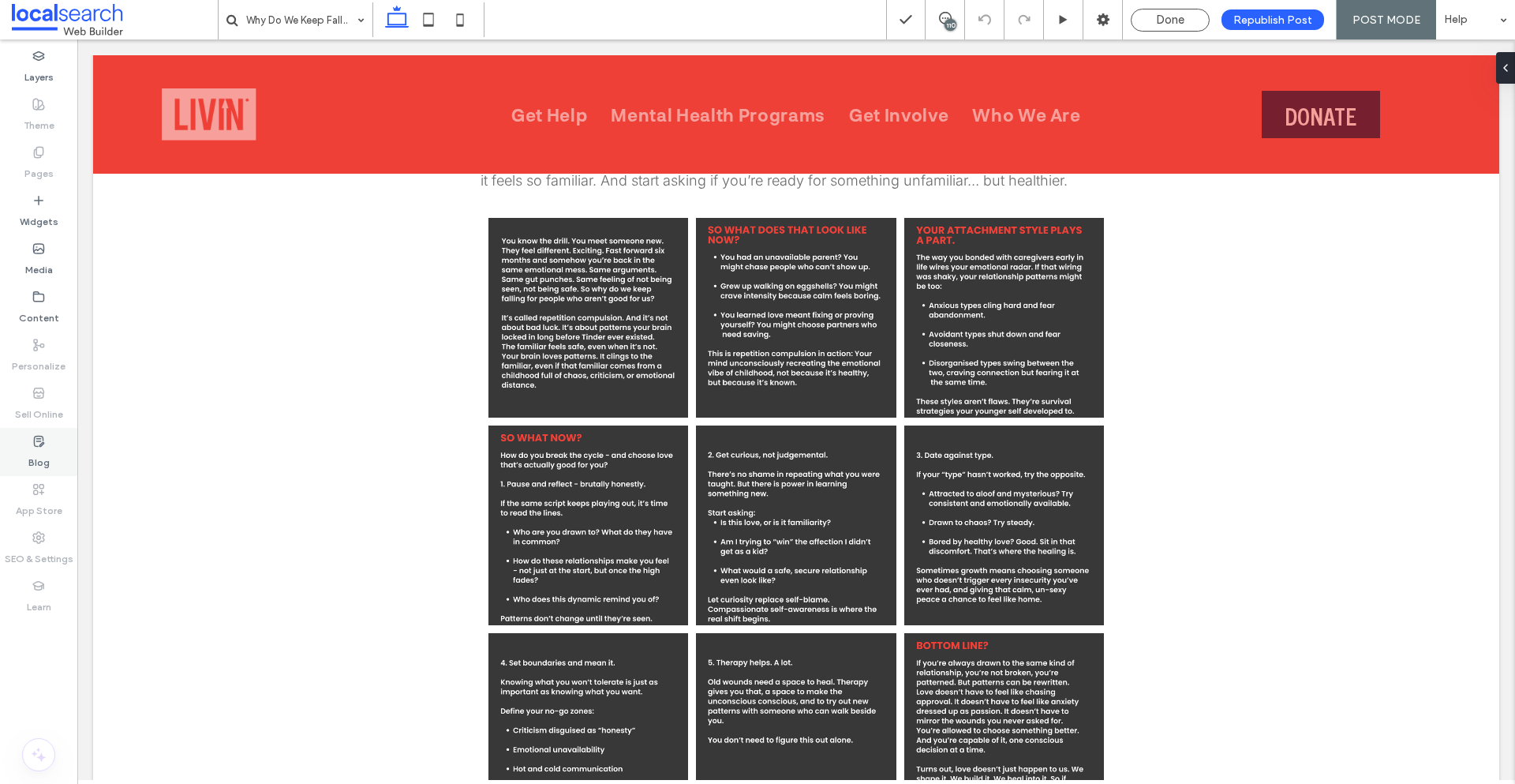
click at [39, 457] on label "Blog" at bounding box center [39, 458] width 21 height 22
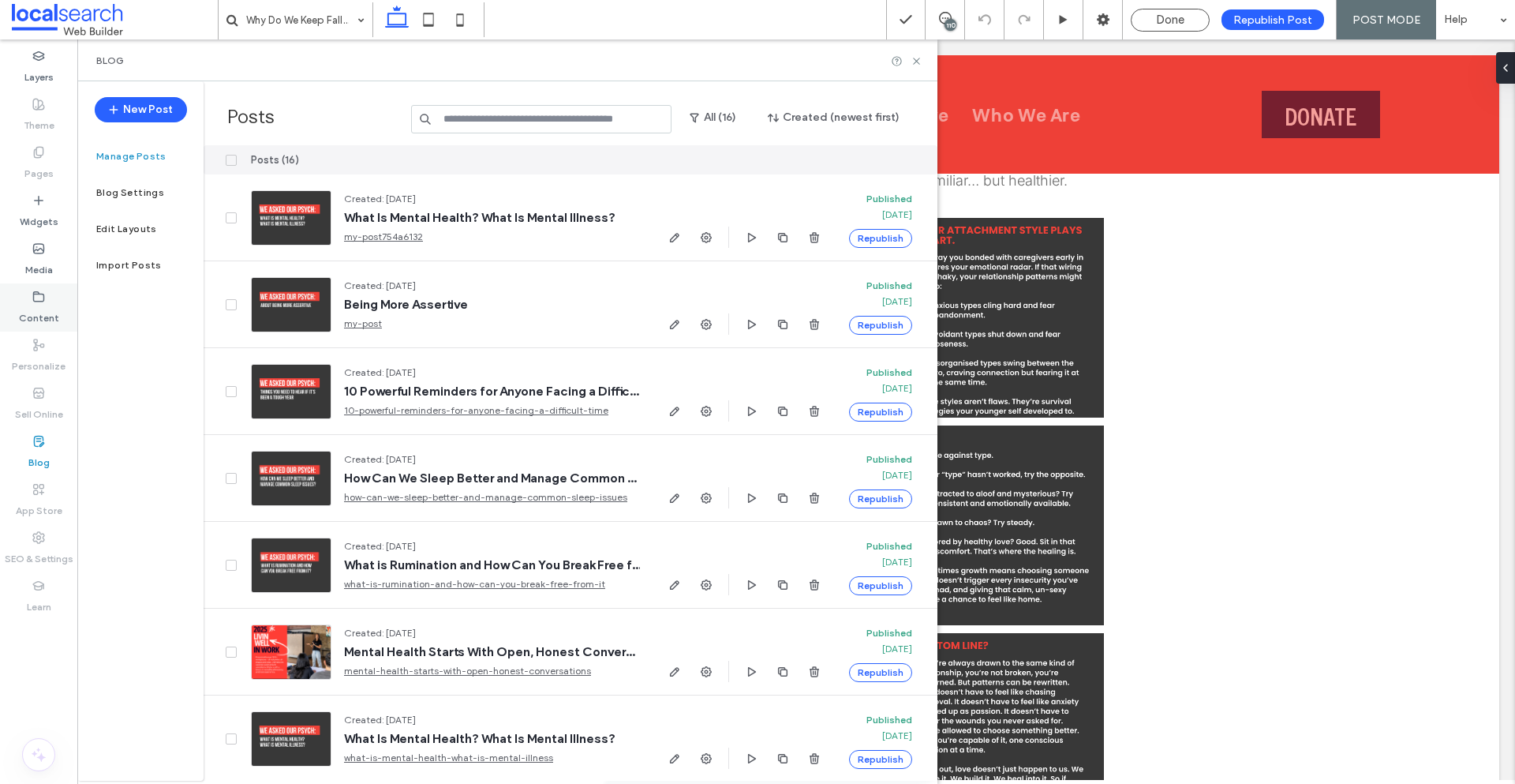
click at [23, 317] on label "Content" at bounding box center [39, 314] width 40 height 22
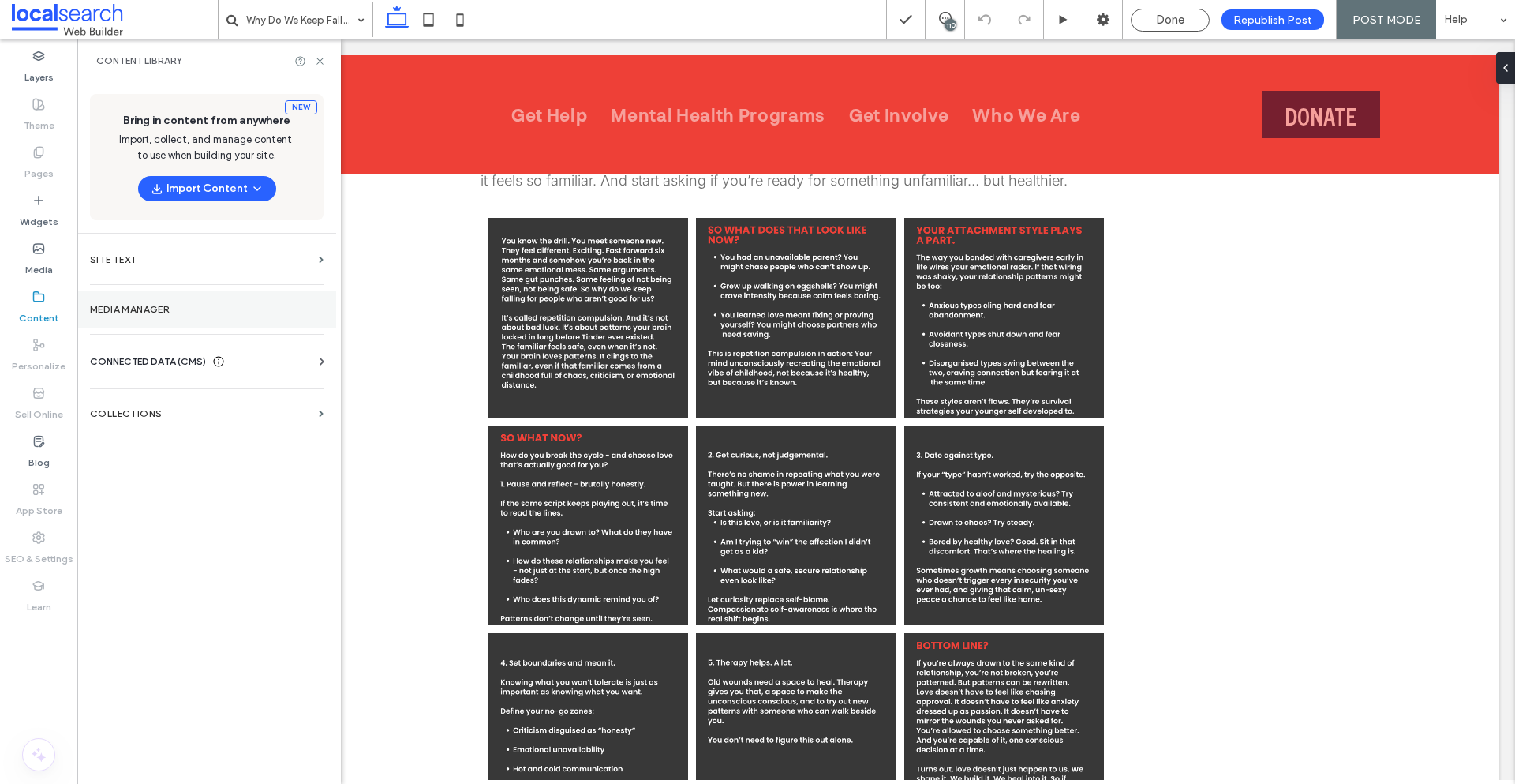
click at [169, 307] on label "Media Manager" at bounding box center [207, 309] width 233 height 11
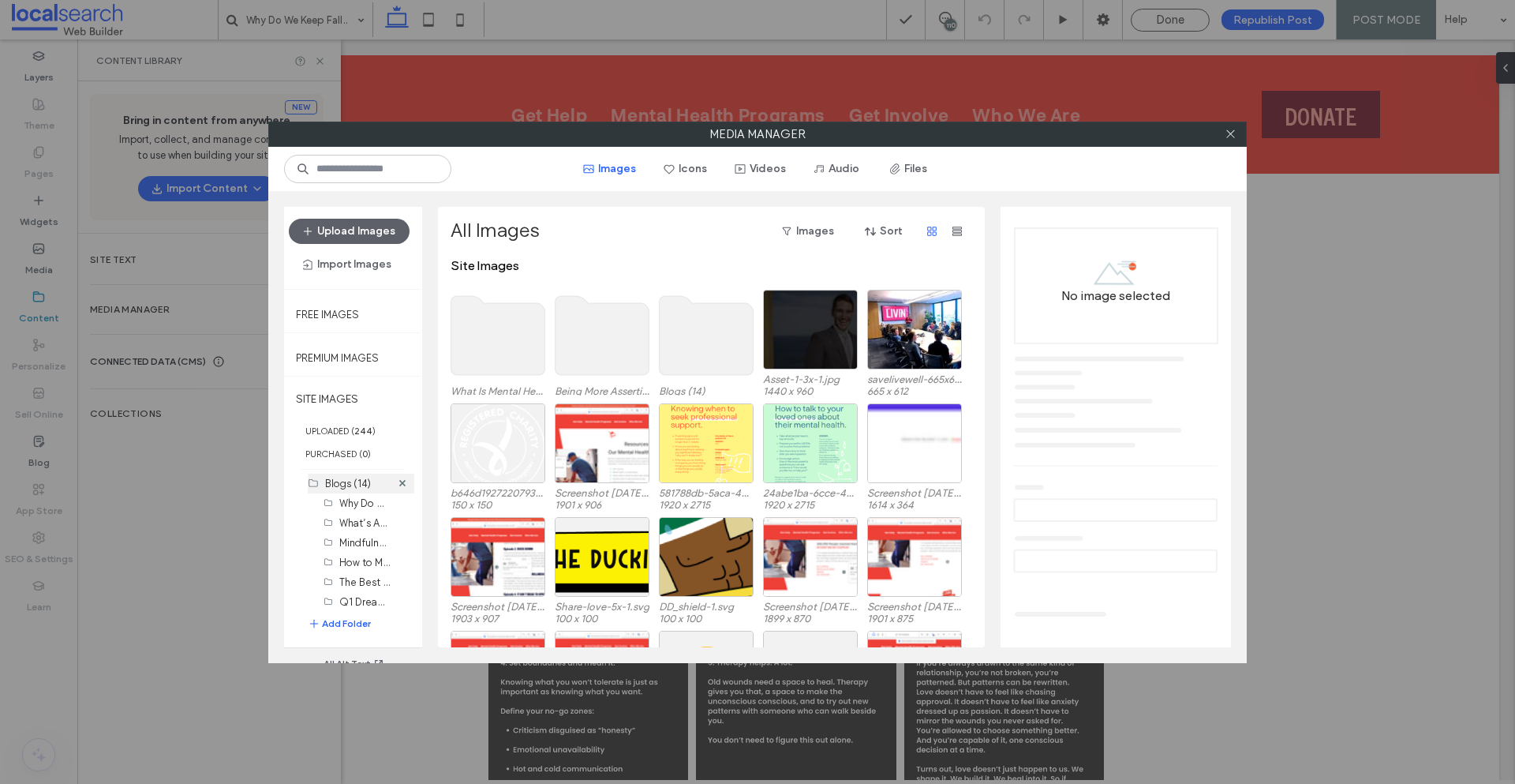
click at [353, 484] on label "Blogs (14)" at bounding box center [348, 483] width 46 height 11
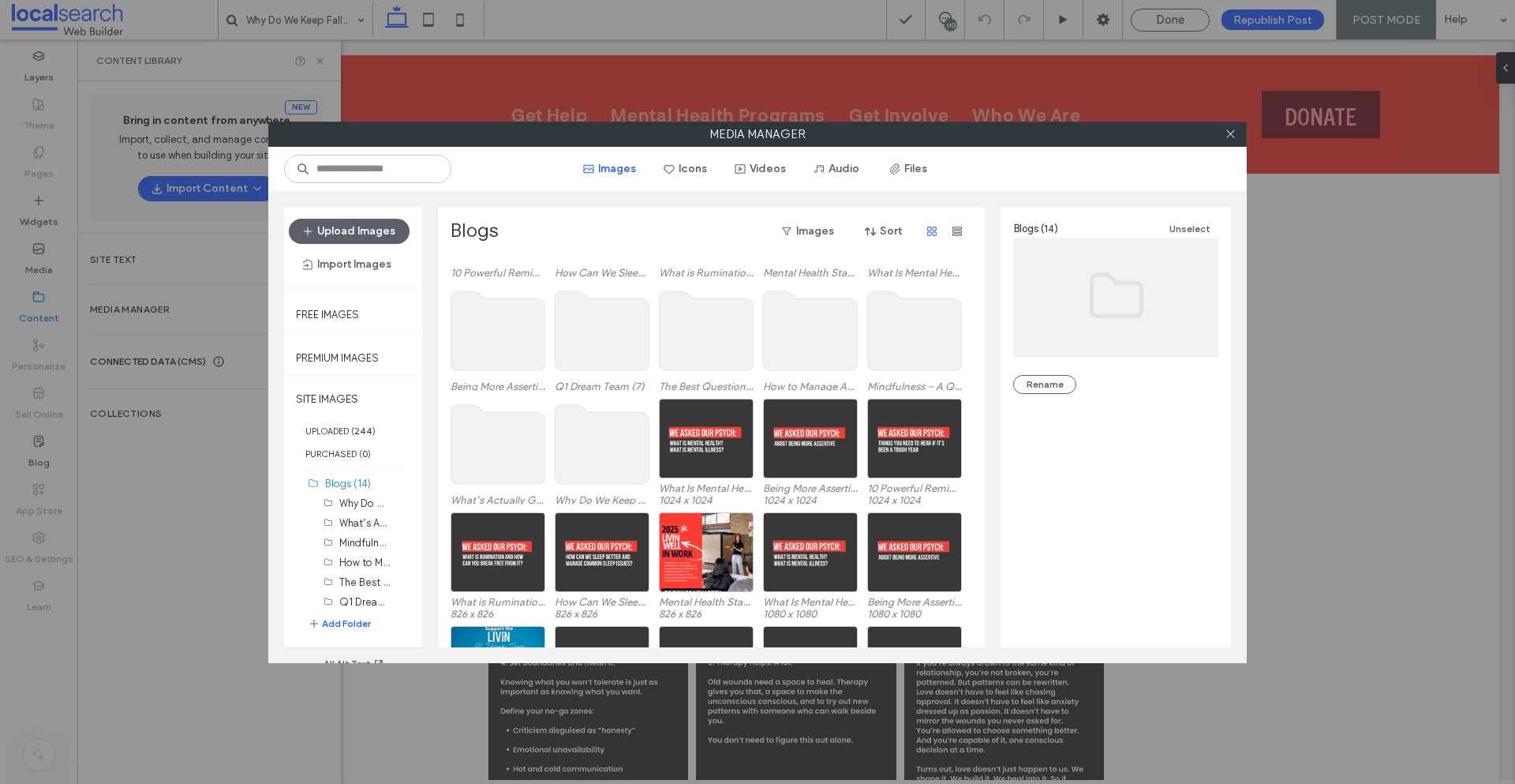
scroll to position [0, 0]
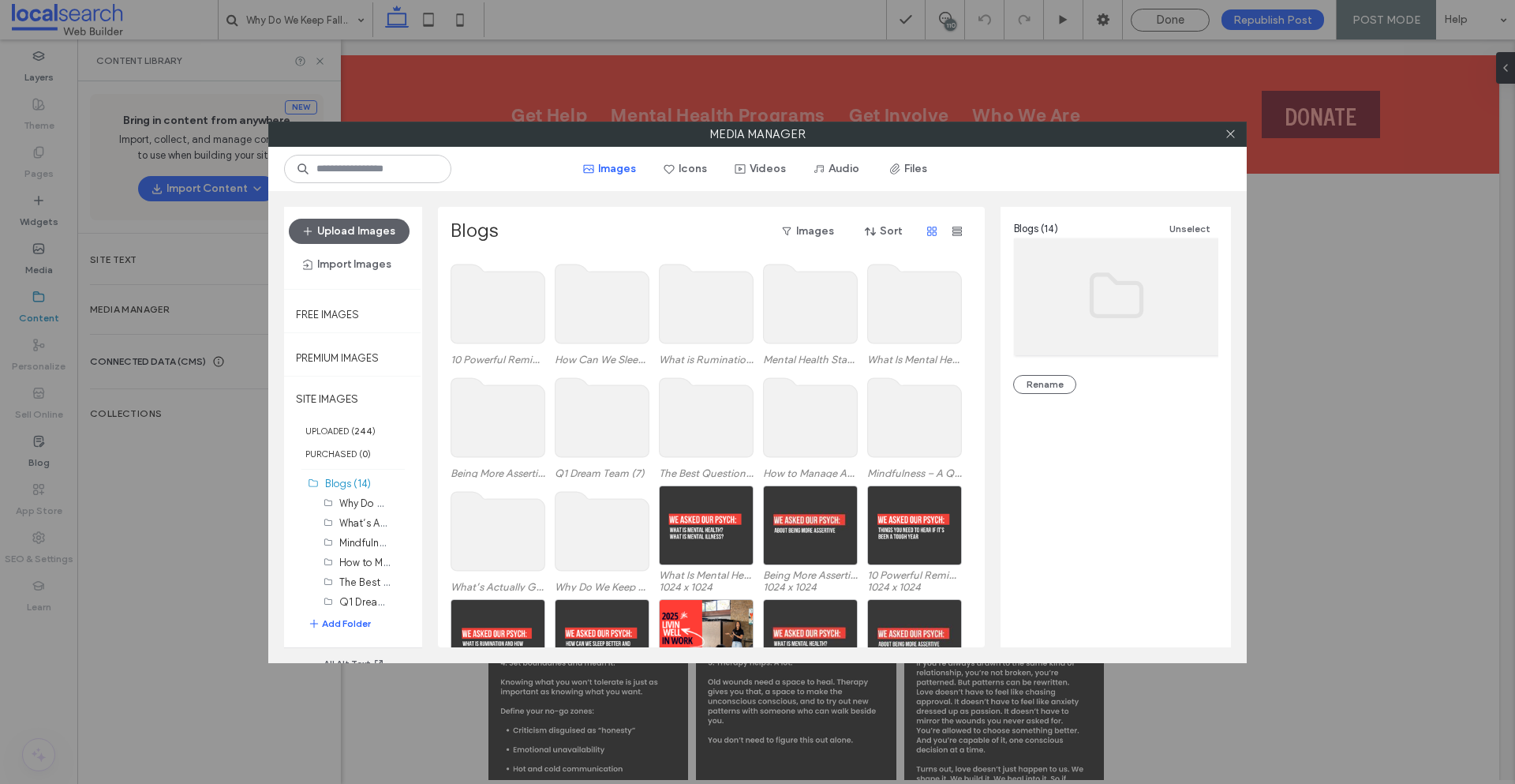
click at [528, 329] on use at bounding box center [498, 303] width 94 height 79
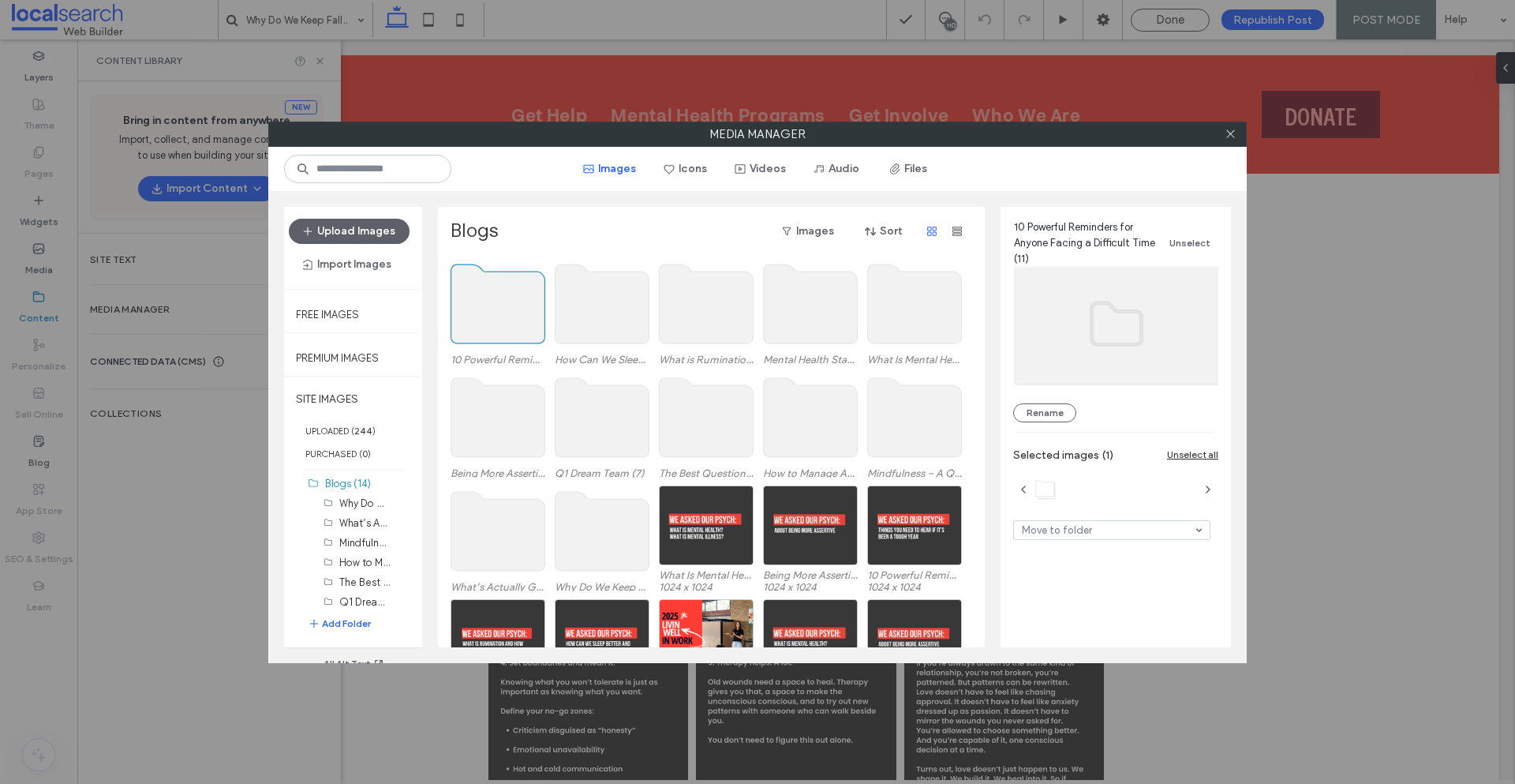
click at [528, 329] on use at bounding box center [498, 303] width 94 height 79
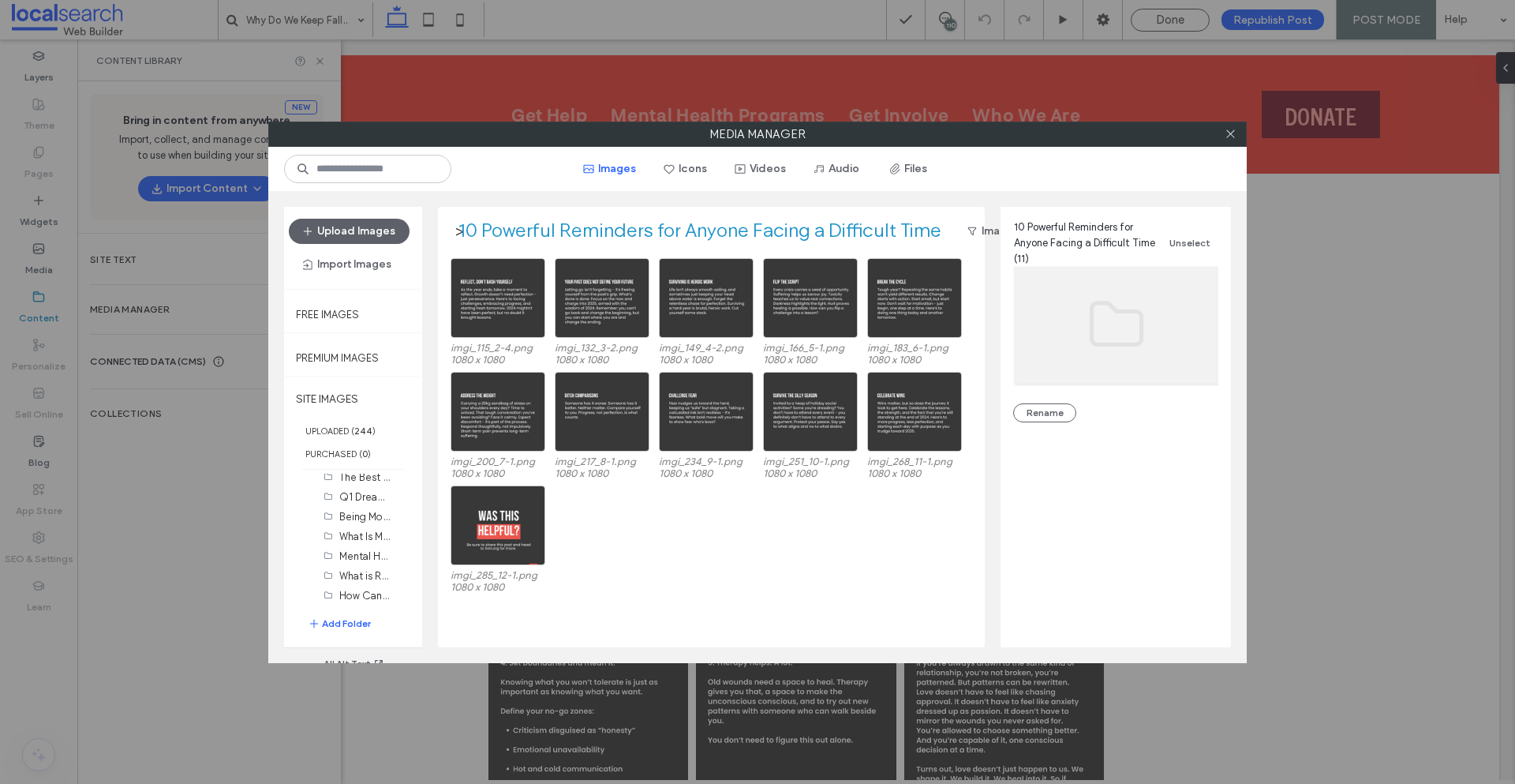
scroll to position [6, 0]
click at [353, 522] on label "What’s Actually Going On With Teenagers (11)" at bounding box center [445, 517] width 210 height 15
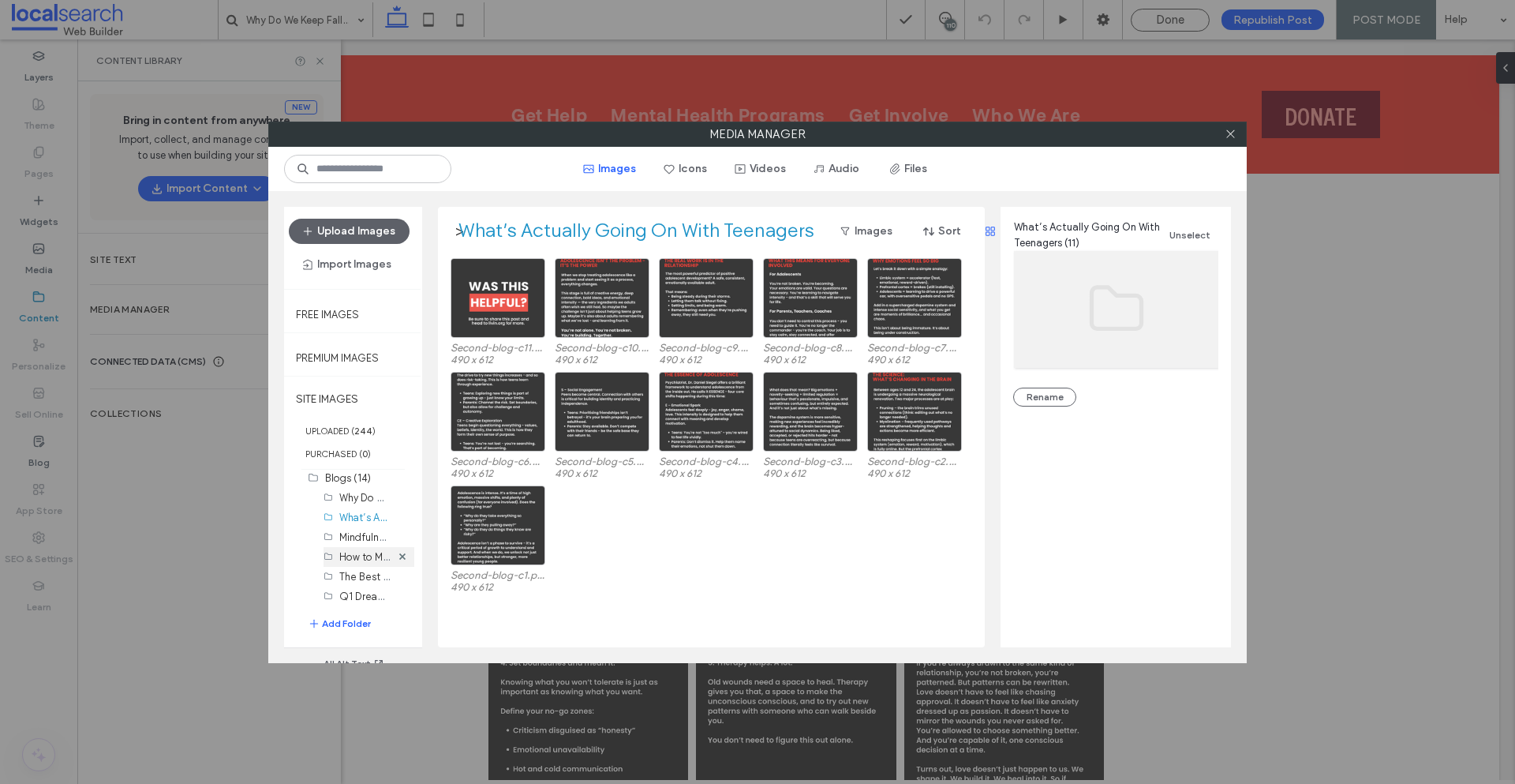
click at [338, 556] on div "How to Manage Acute Distress (12)" at bounding box center [369, 556] width 91 height 20
click at [361, 558] on label "How to Manage Acute Distress (12)" at bounding box center [420, 556] width 161 height 15
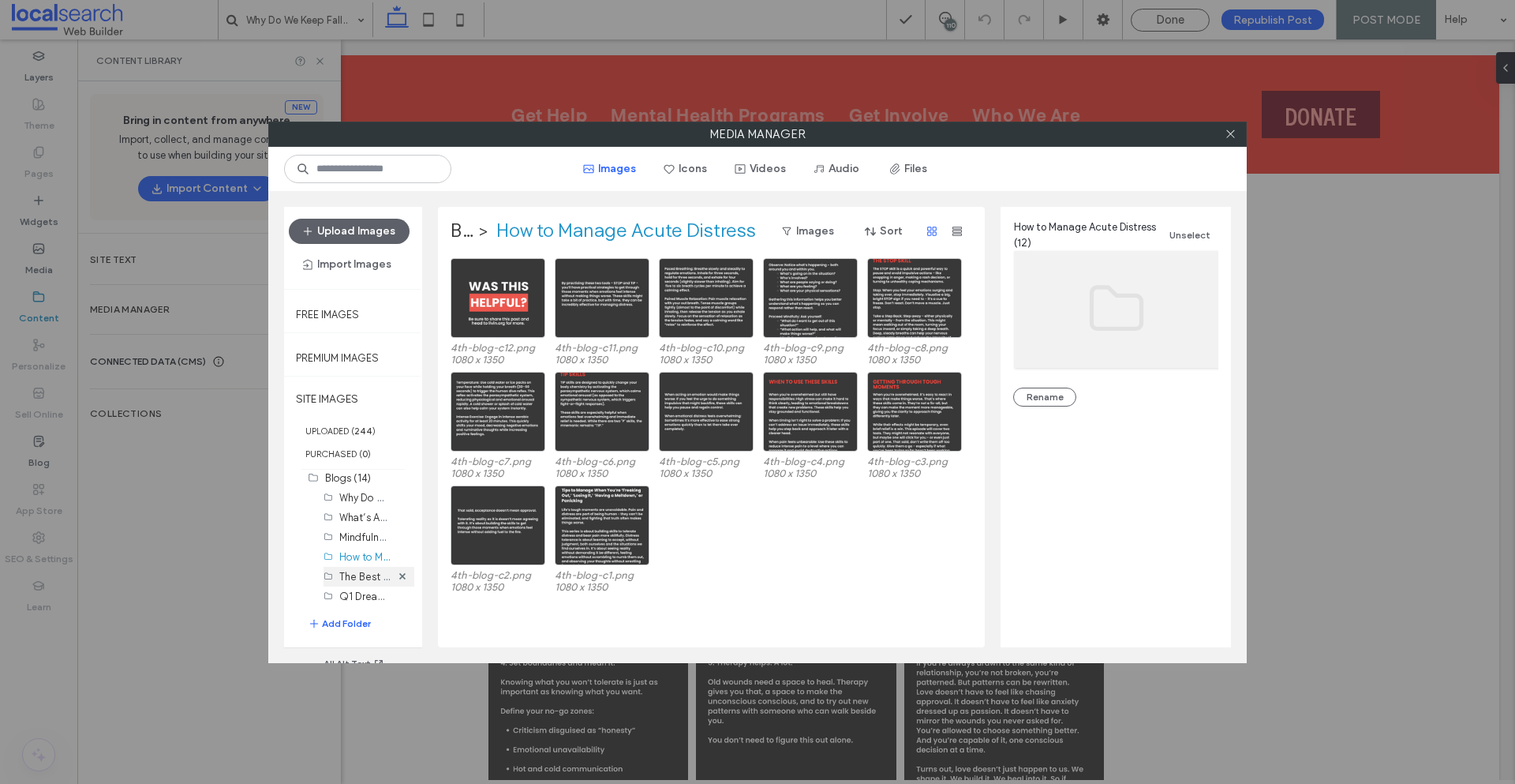
click at [364, 577] on label "The Best Question to Ask Someone Who is Struggling (12)" at bounding box center [474, 575] width 270 height 15
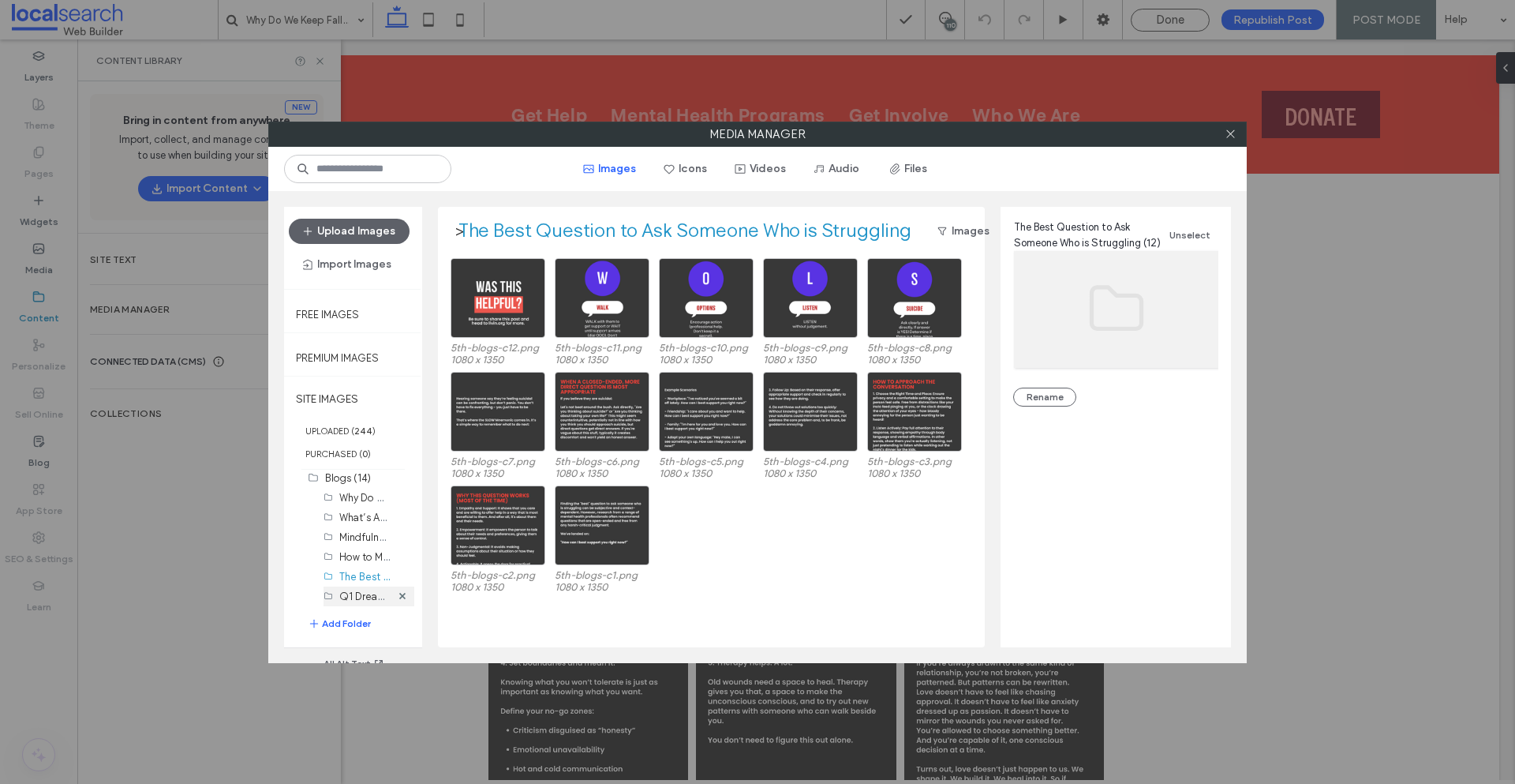
click at [357, 597] on label "Q1 Dream Team (7)" at bounding box center [384, 595] width 89 height 15
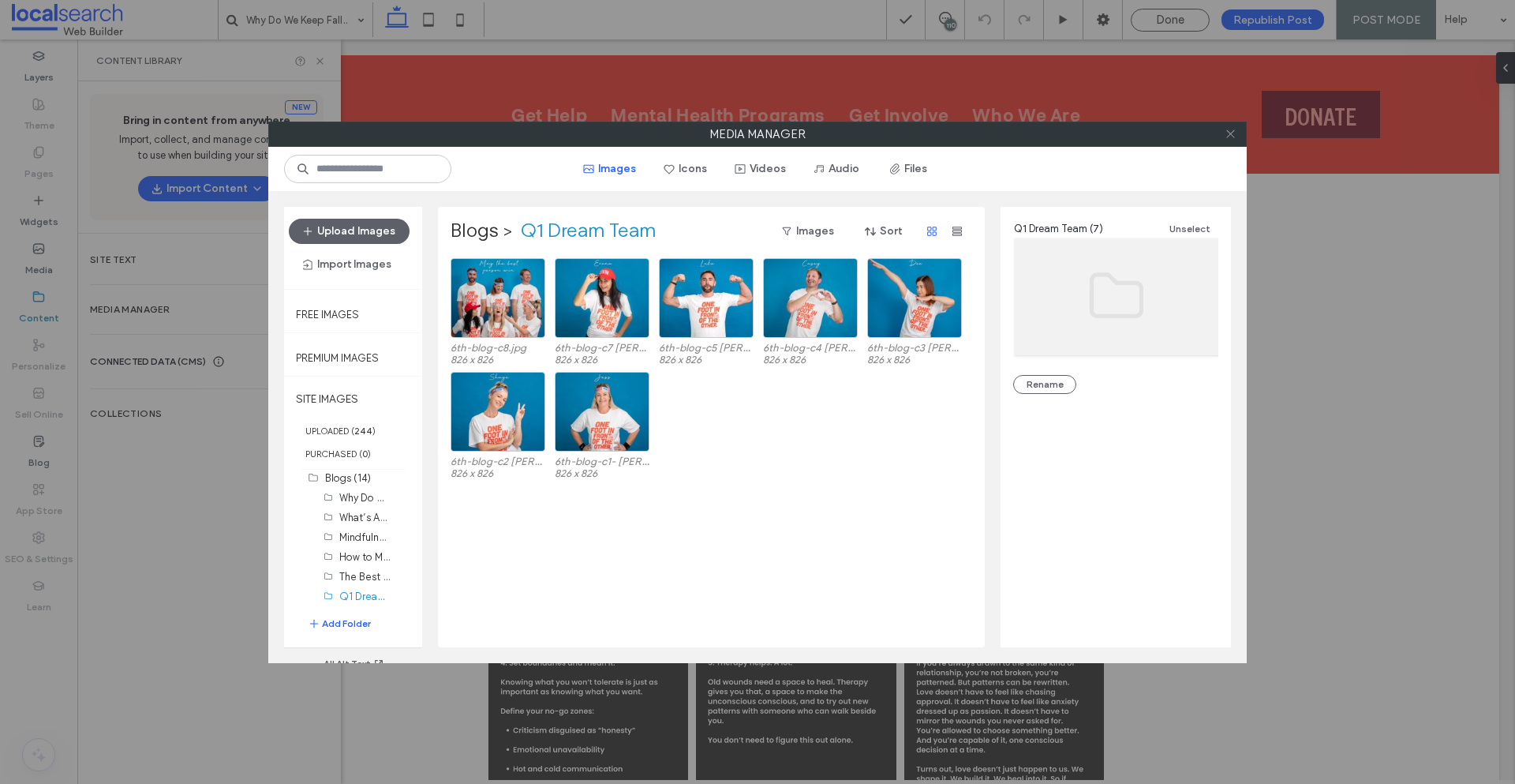
click at [1231, 130] on icon at bounding box center [1231, 134] width 11 height 11
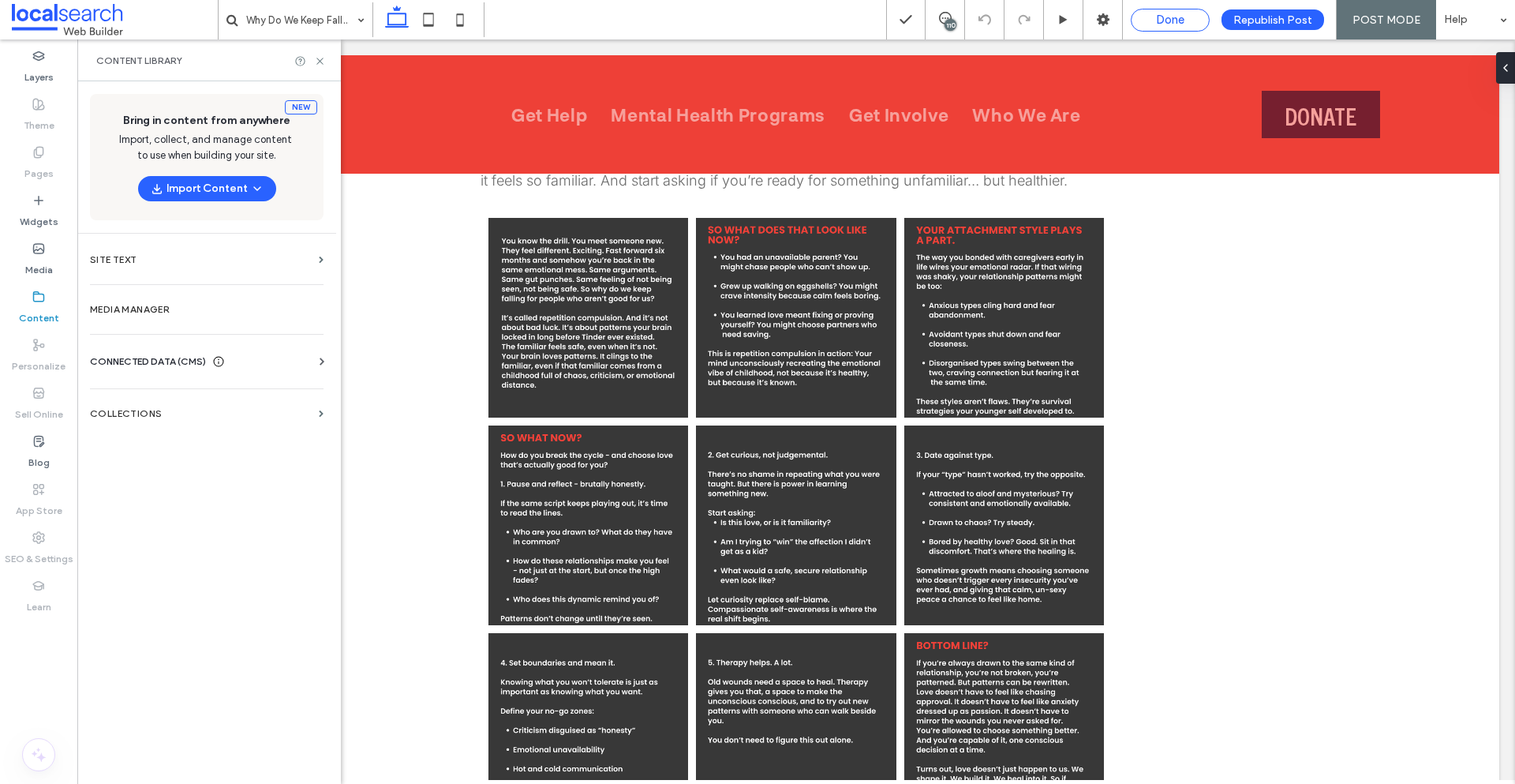
click at [1164, 17] on span "Done" at bounding box center [1171, 19] width 28 height 14
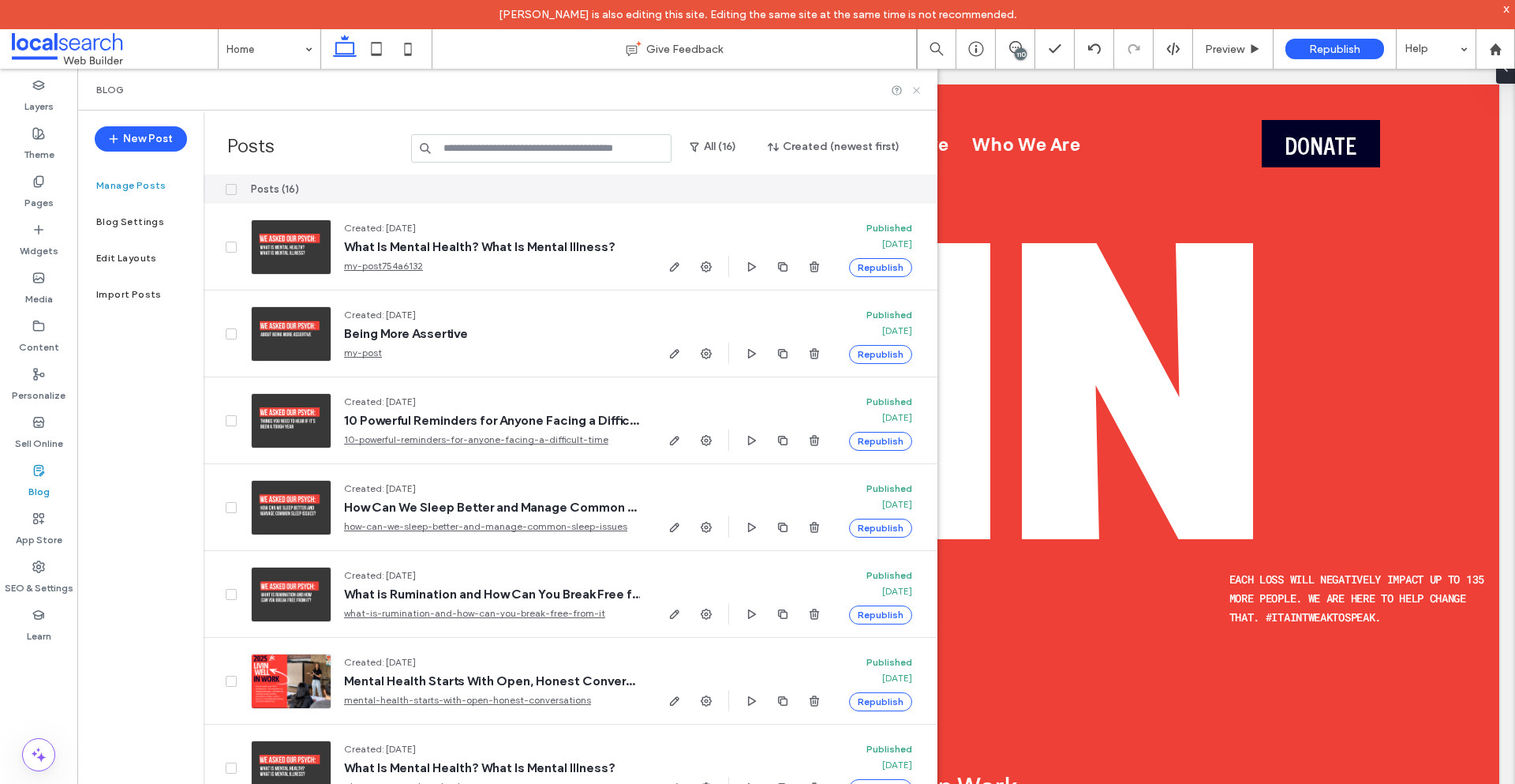
click at [920, 92] on use at bounding box center [916, 90] width 7 height 7
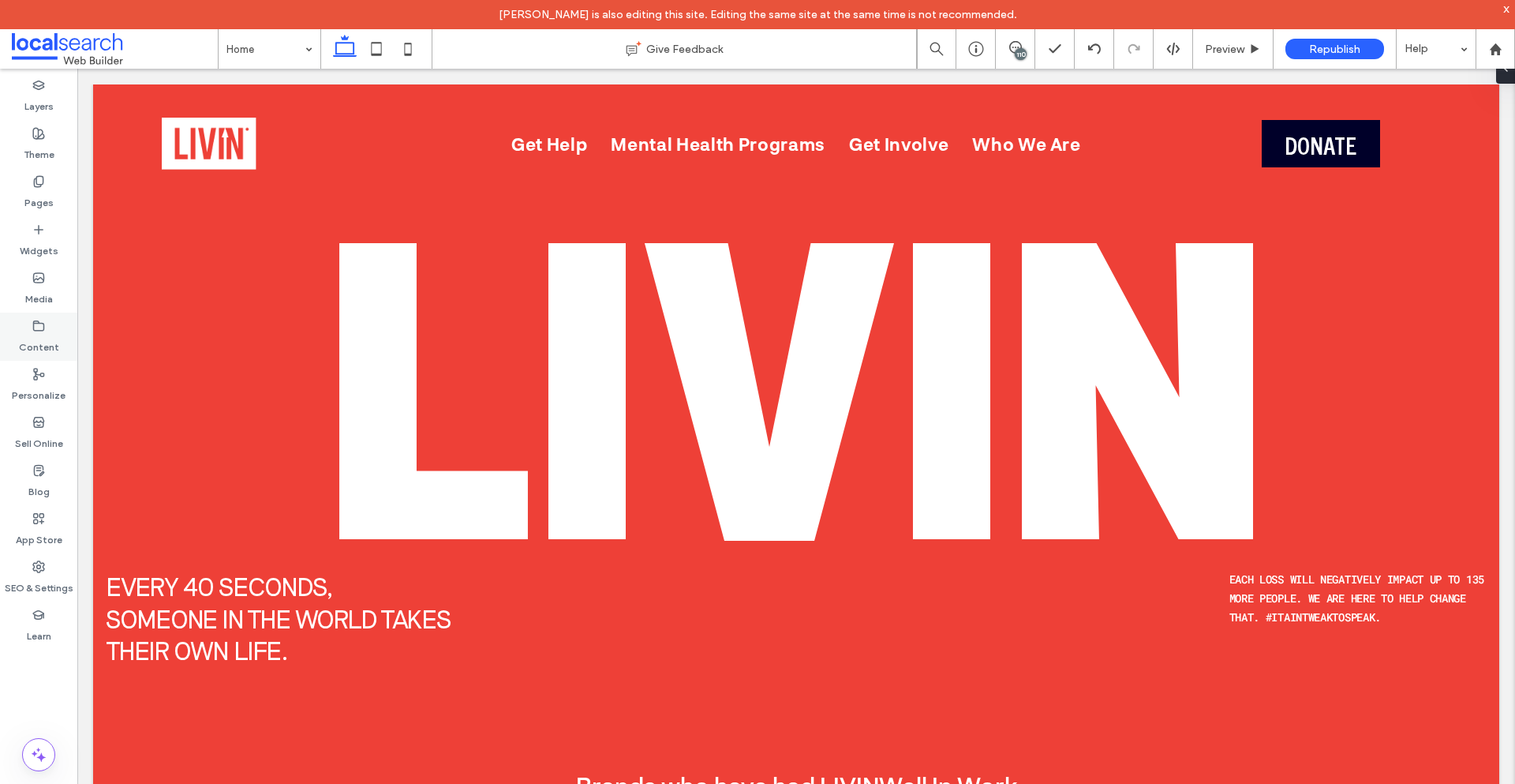
click at [33, 331] on icon at bounding box center [38, 325] width 12 height 12
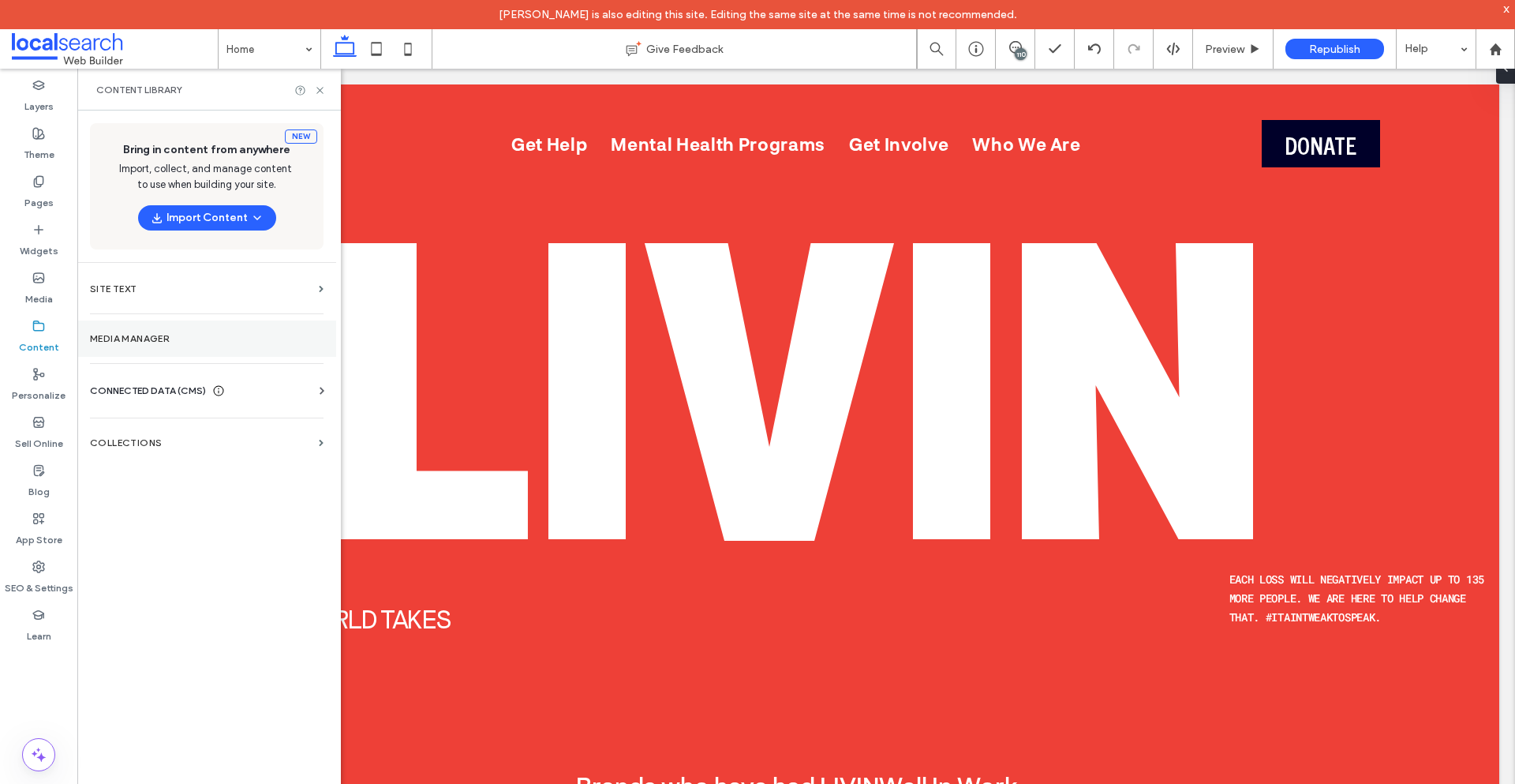
click at [180, 327] on section "Media Manager" at bounding box center [207, 338] width 259 height 36
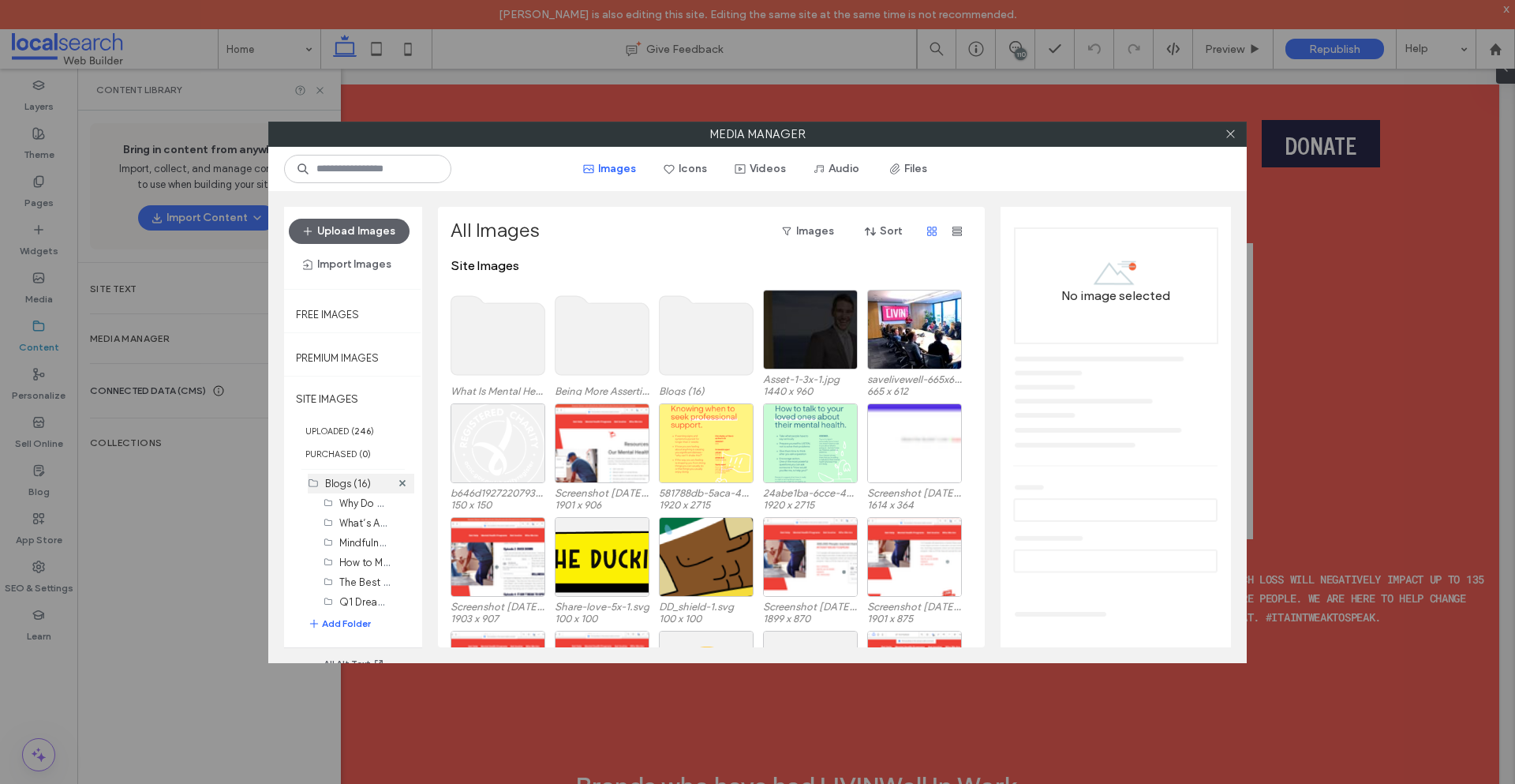
click at [365, 481] on label "Blogs (16)" at bounding box center [348, 483] width 46 height 11
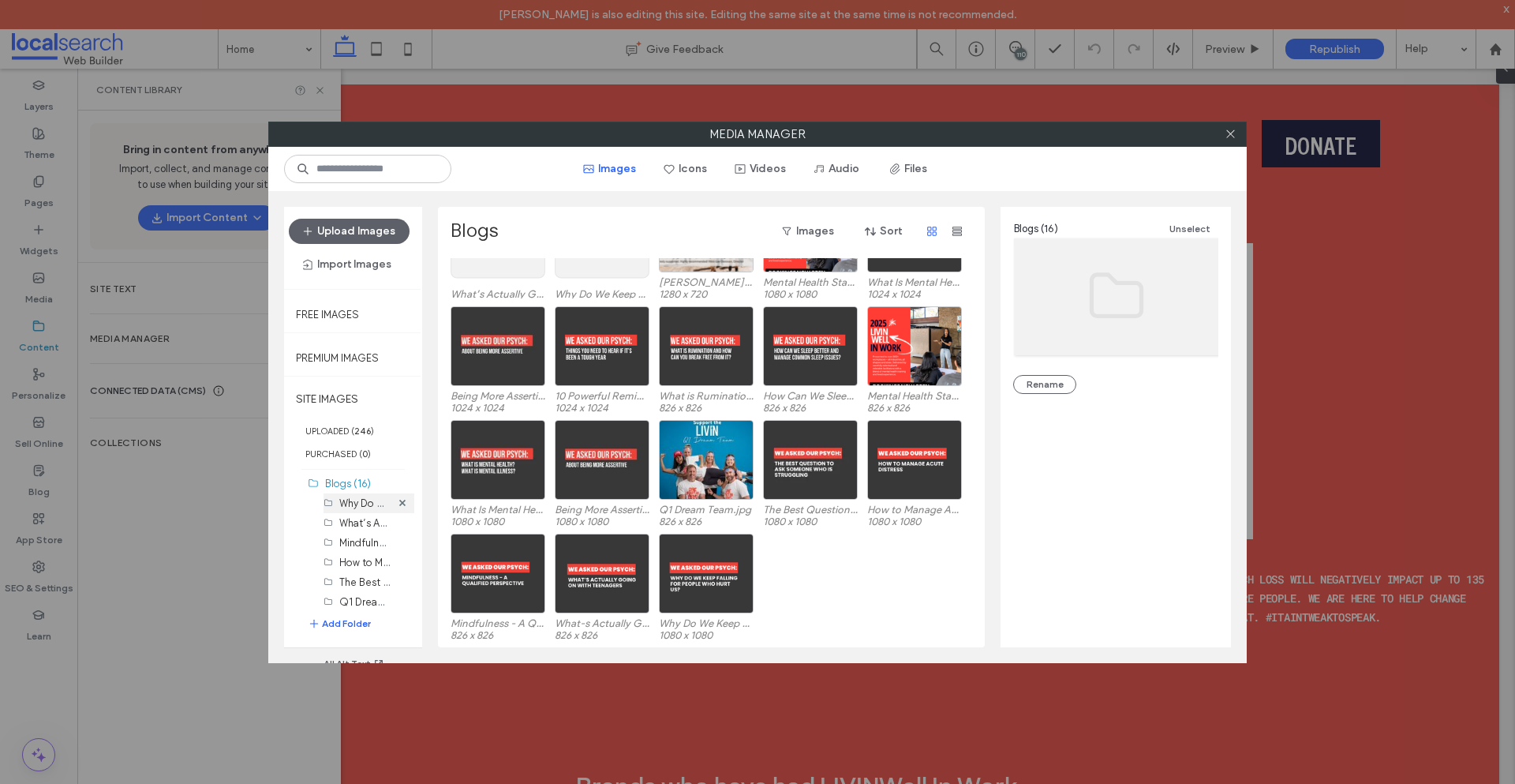
click at [355, 506] on label "Why Do We Keep Blog (11)" at bounding box center [399, 502] width 120 height 15
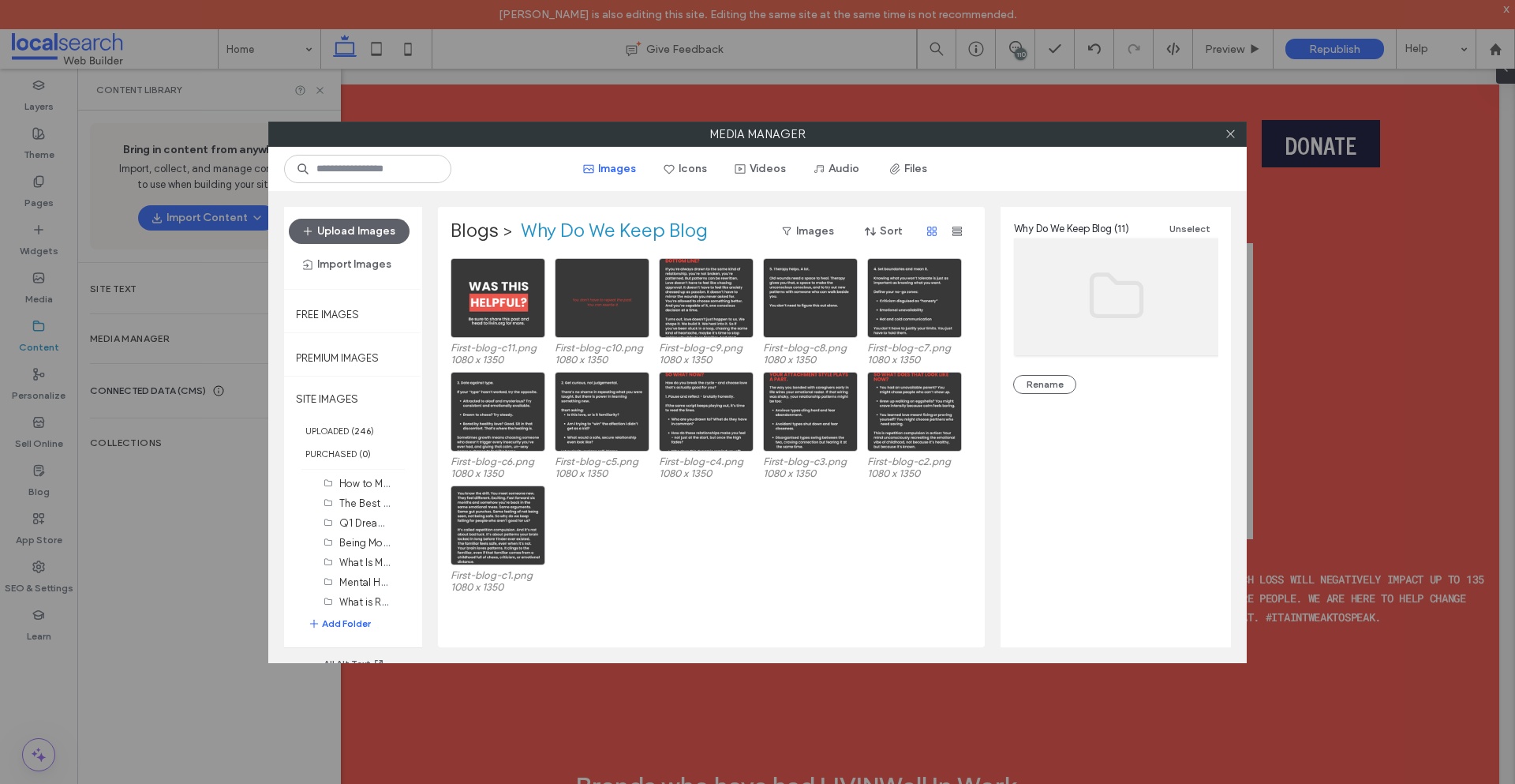
scroll to position [157, 0]
click at [360, 521] on label "What is Rumination and How Can You Break Free from It (9)" at bounding box center [475, 522] width 272 height 15
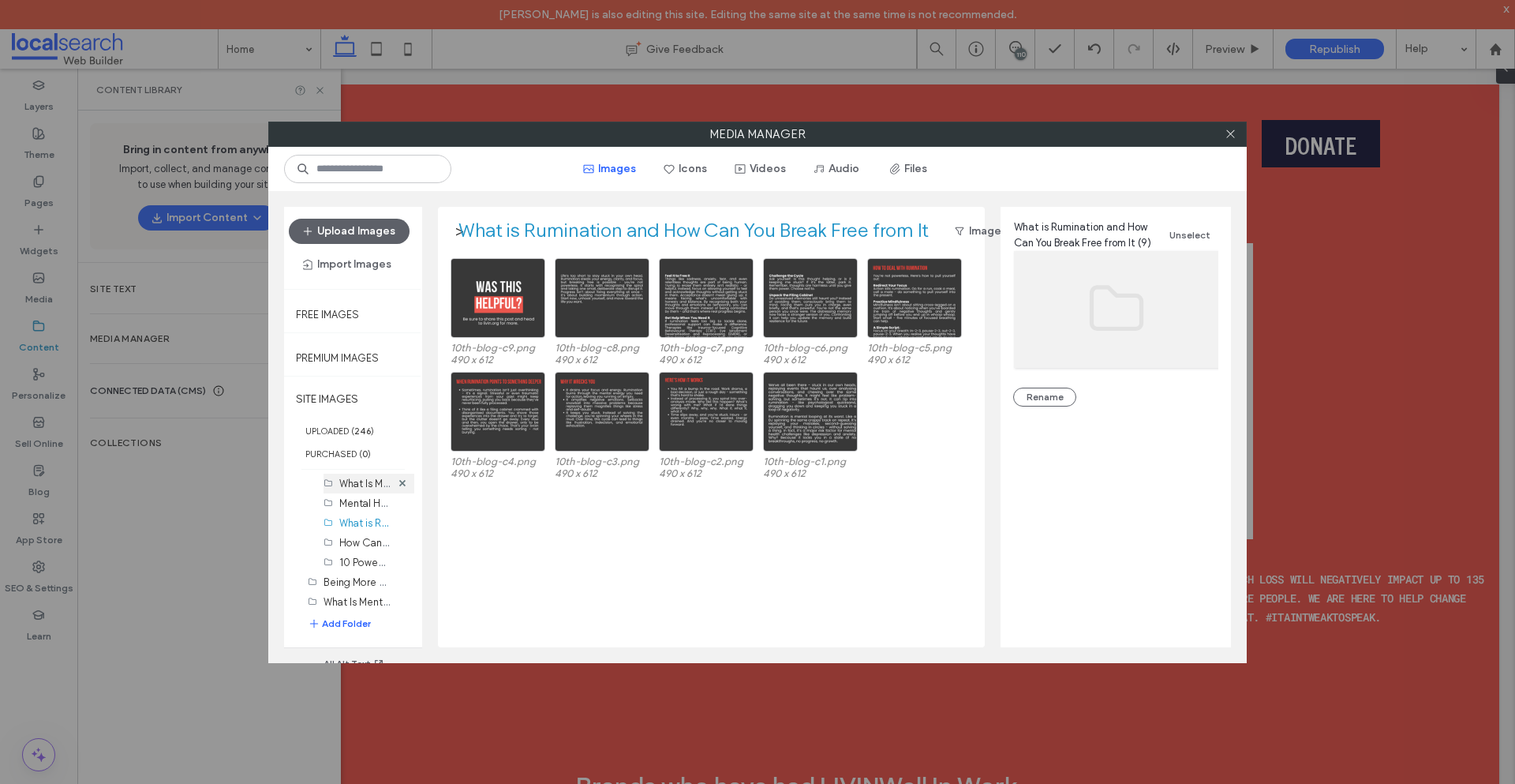
scroll to position [0, 0]
drag, startPoint x: 337, startPoint y: 492, endPoint x: 340, endPoint y: 483, distance: 9.5
click at [340, 483] on label "Blogs (16)" at bounding box center [348, 483] width 46 height 11
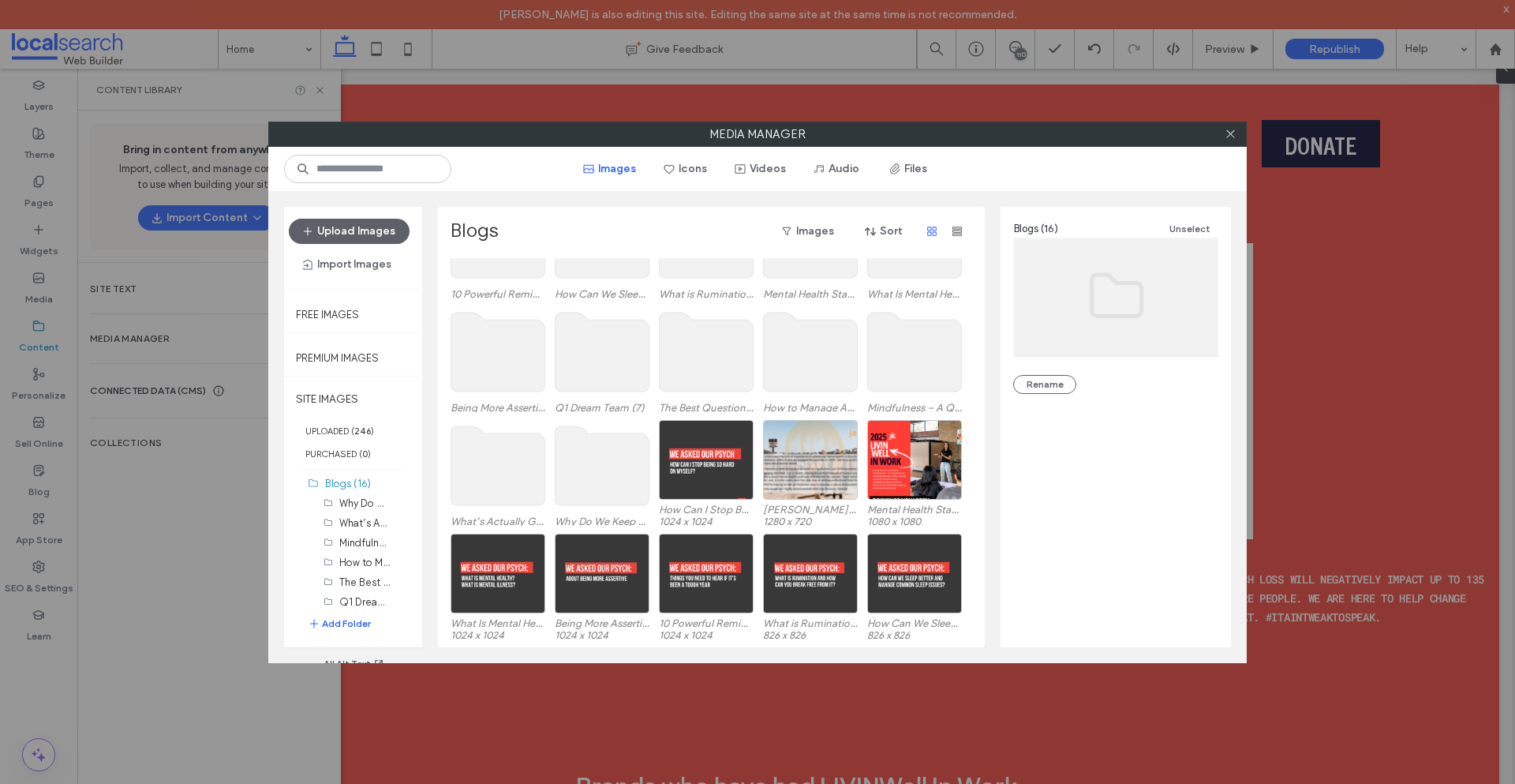
scroll to position [81, 0]
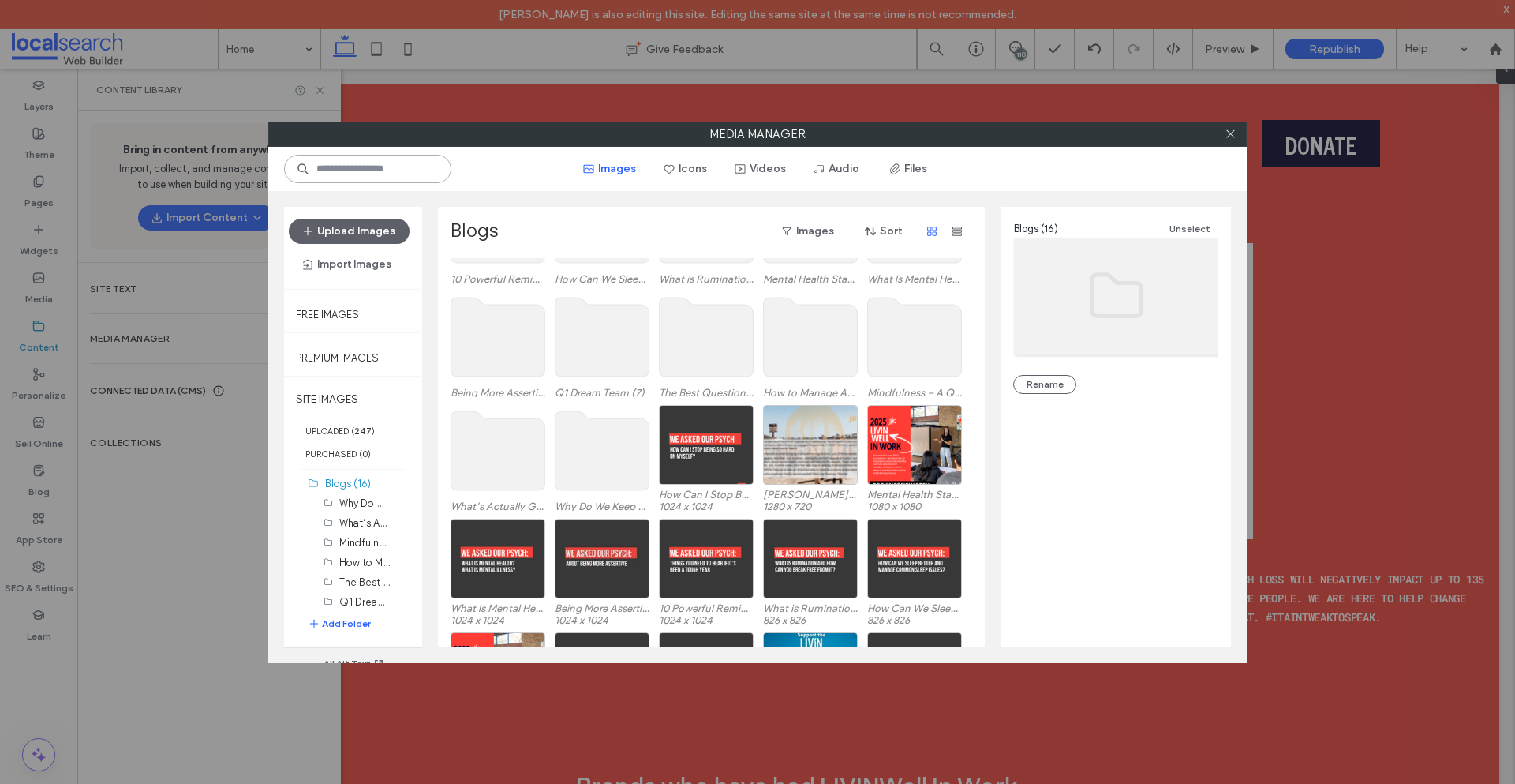
click at [392, 172] on input at bounding box center [368, 169] width 167 height 28
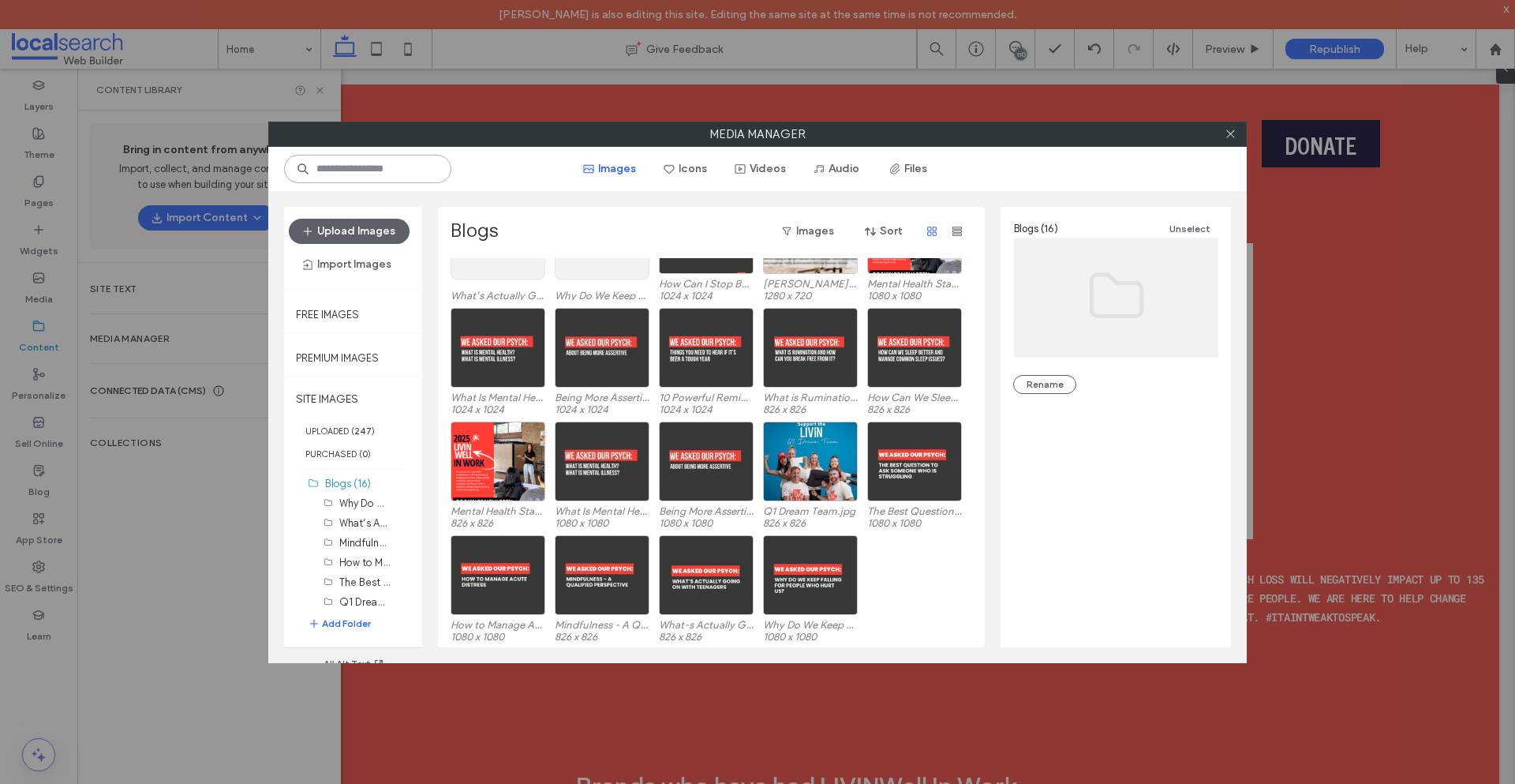
scroll to position [293, 0]
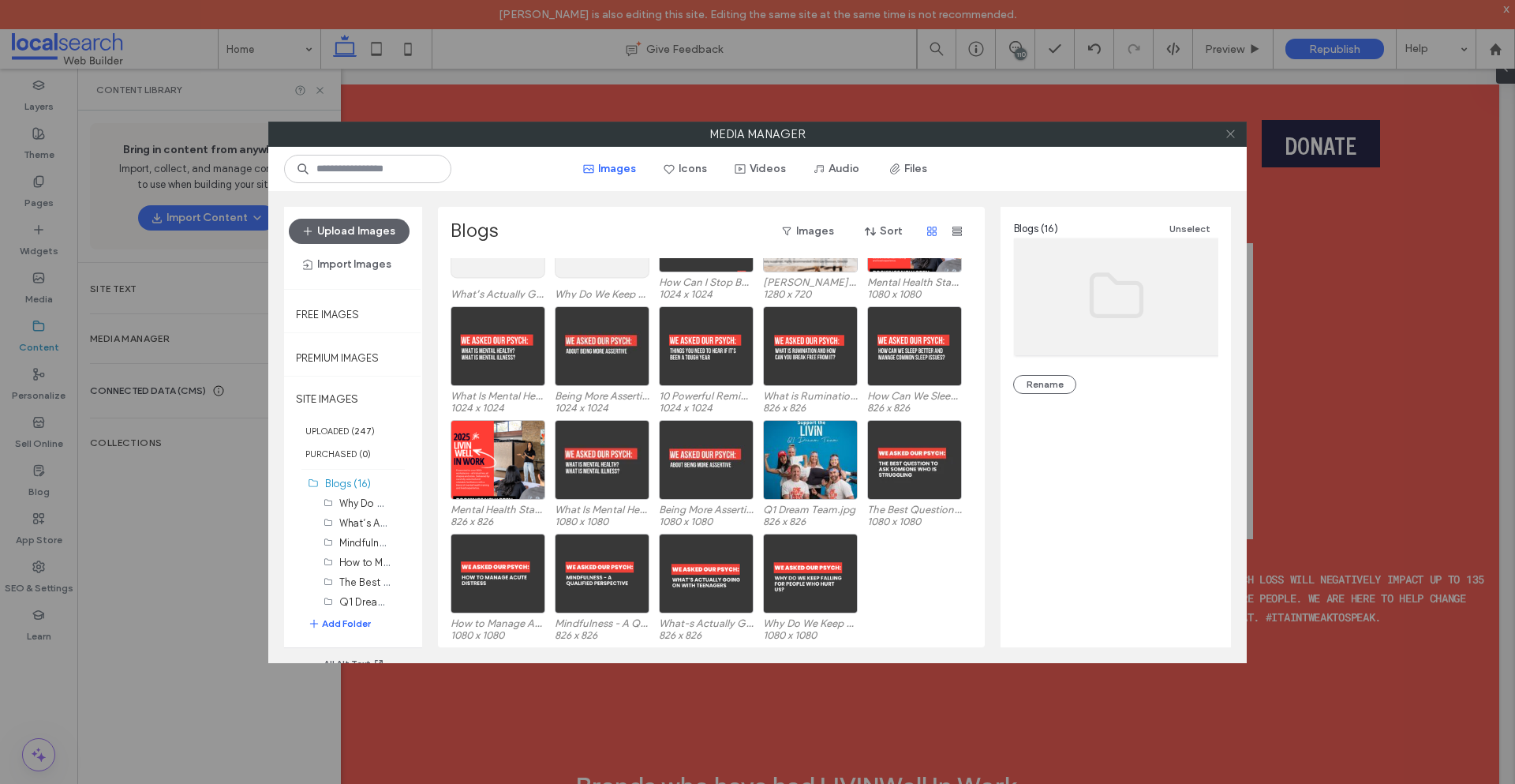
click at [1225, 132] on icon at bounding box center [1231, 134] width 11 height 11
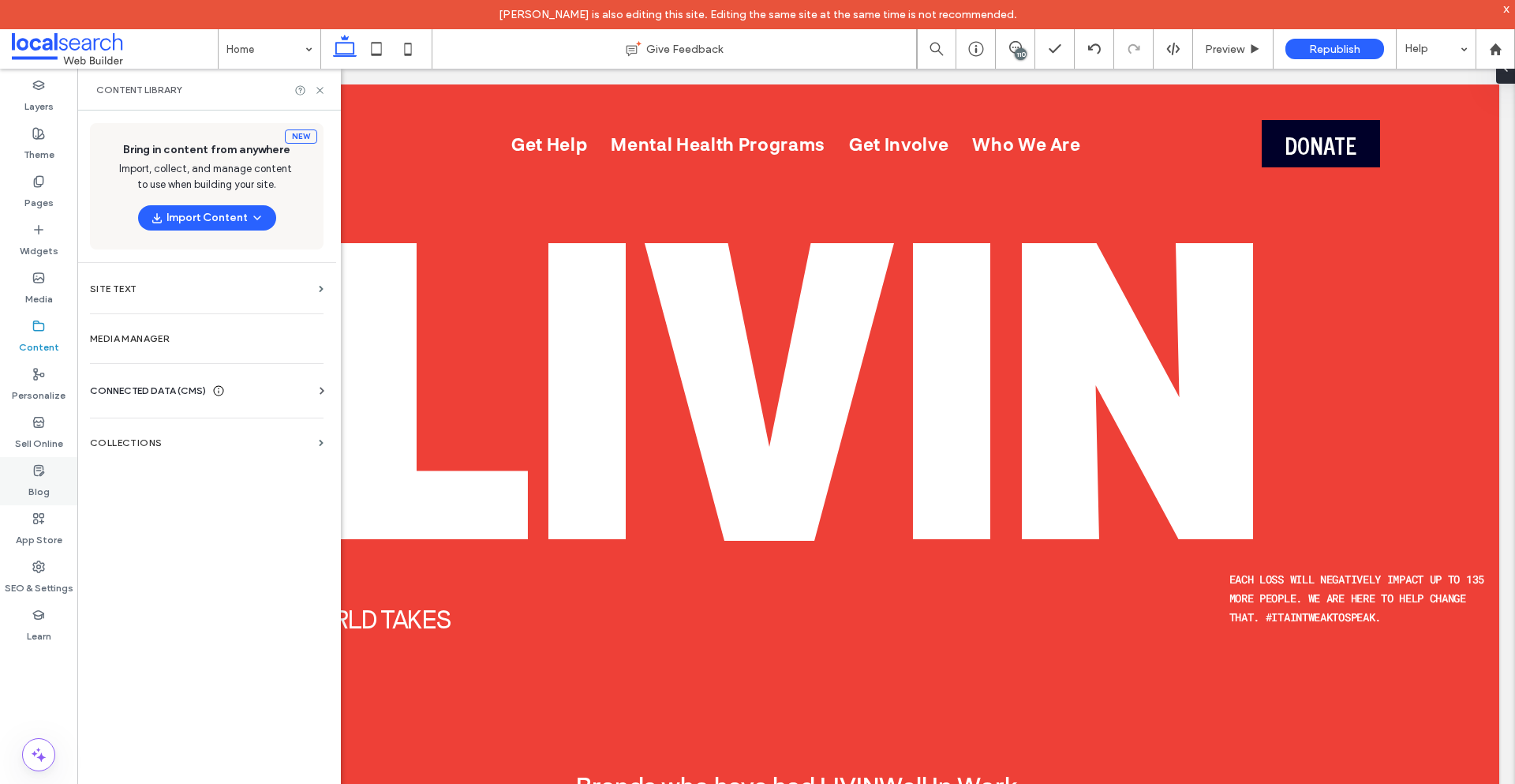
click at [52, 493] on div "Blog" at bounding box center [39, 481] width 78 height 48
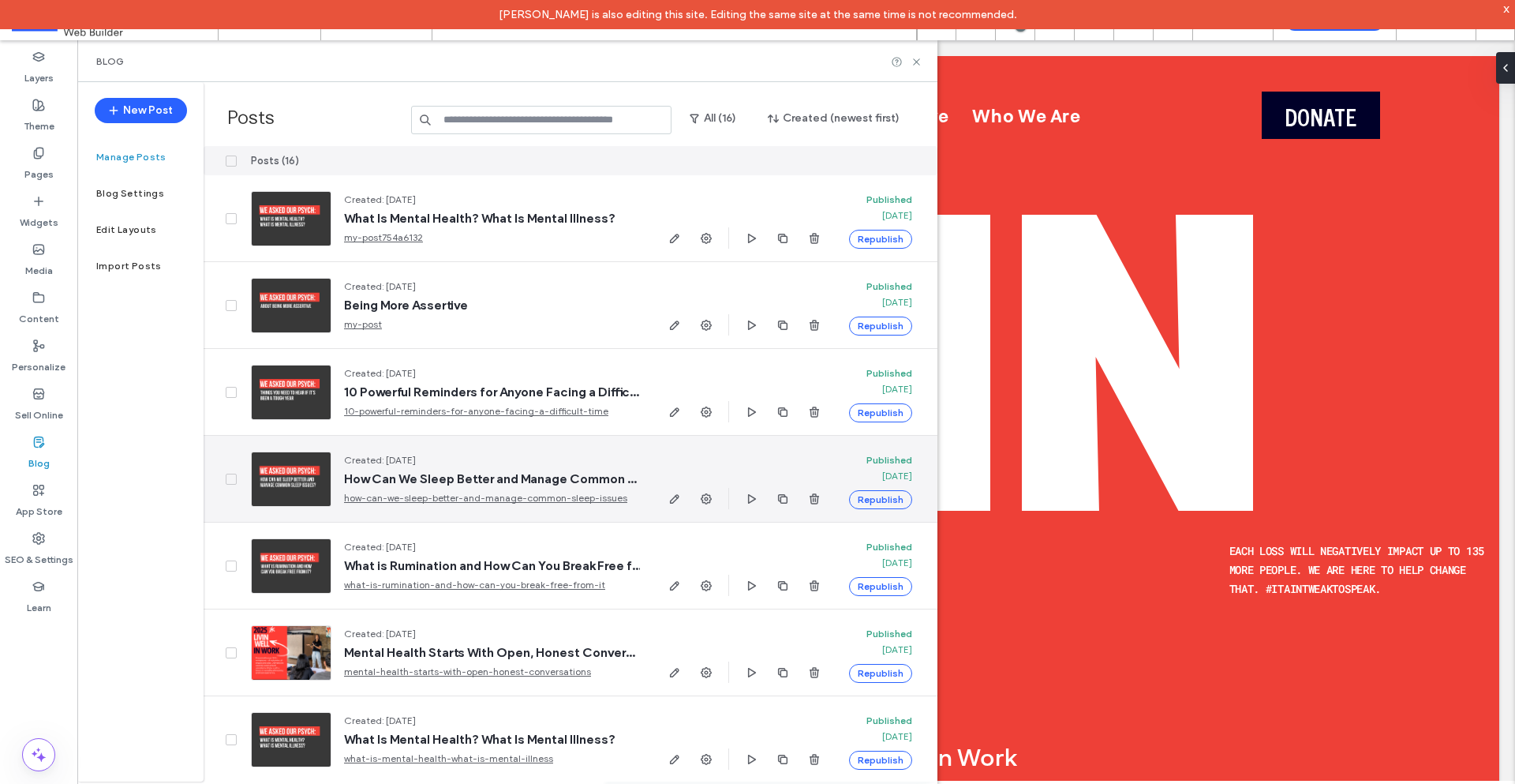
scroll to position [79, 0]
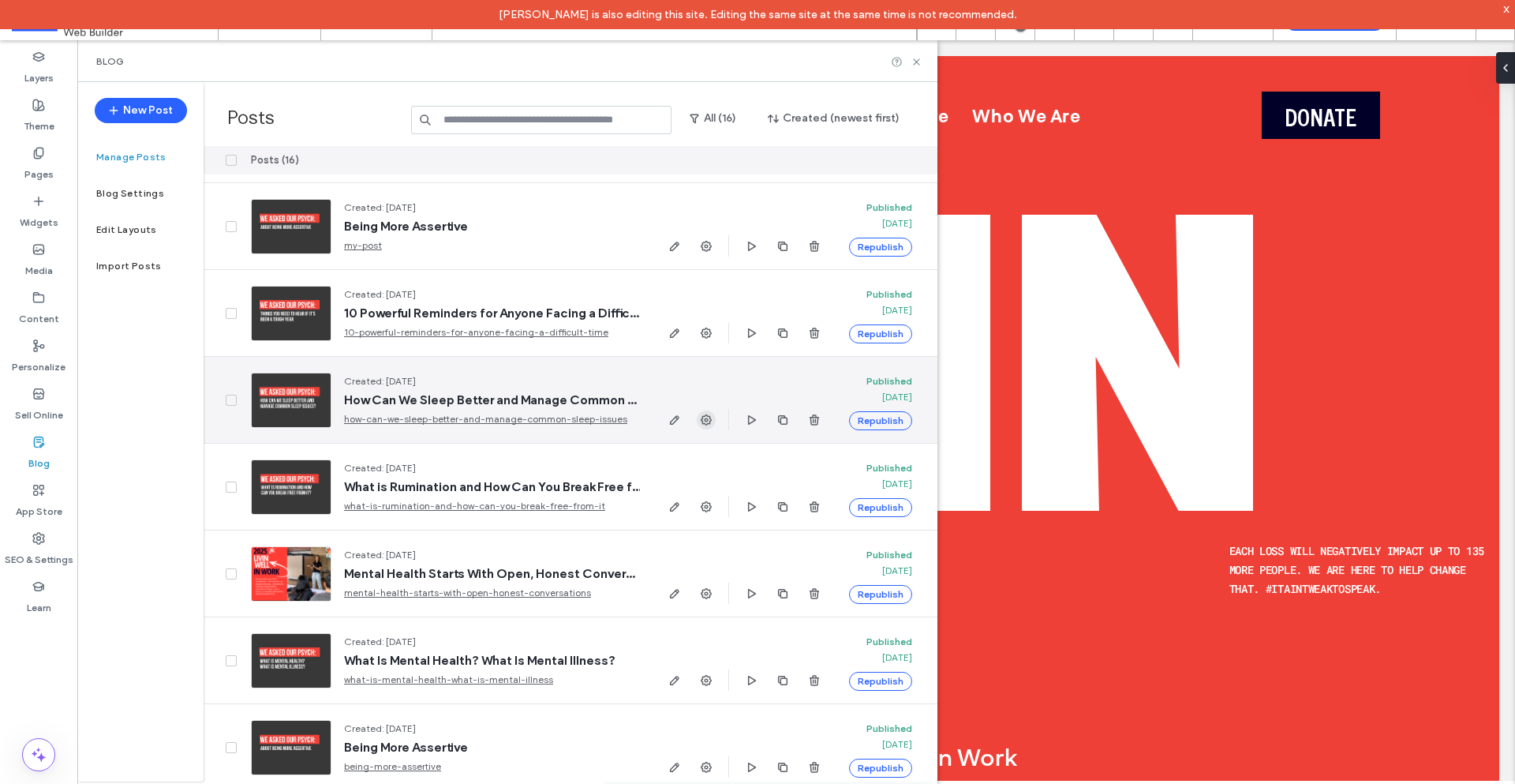
click at [709, 418] on use "button" at bounding box center [706, 420] width 11 height 11
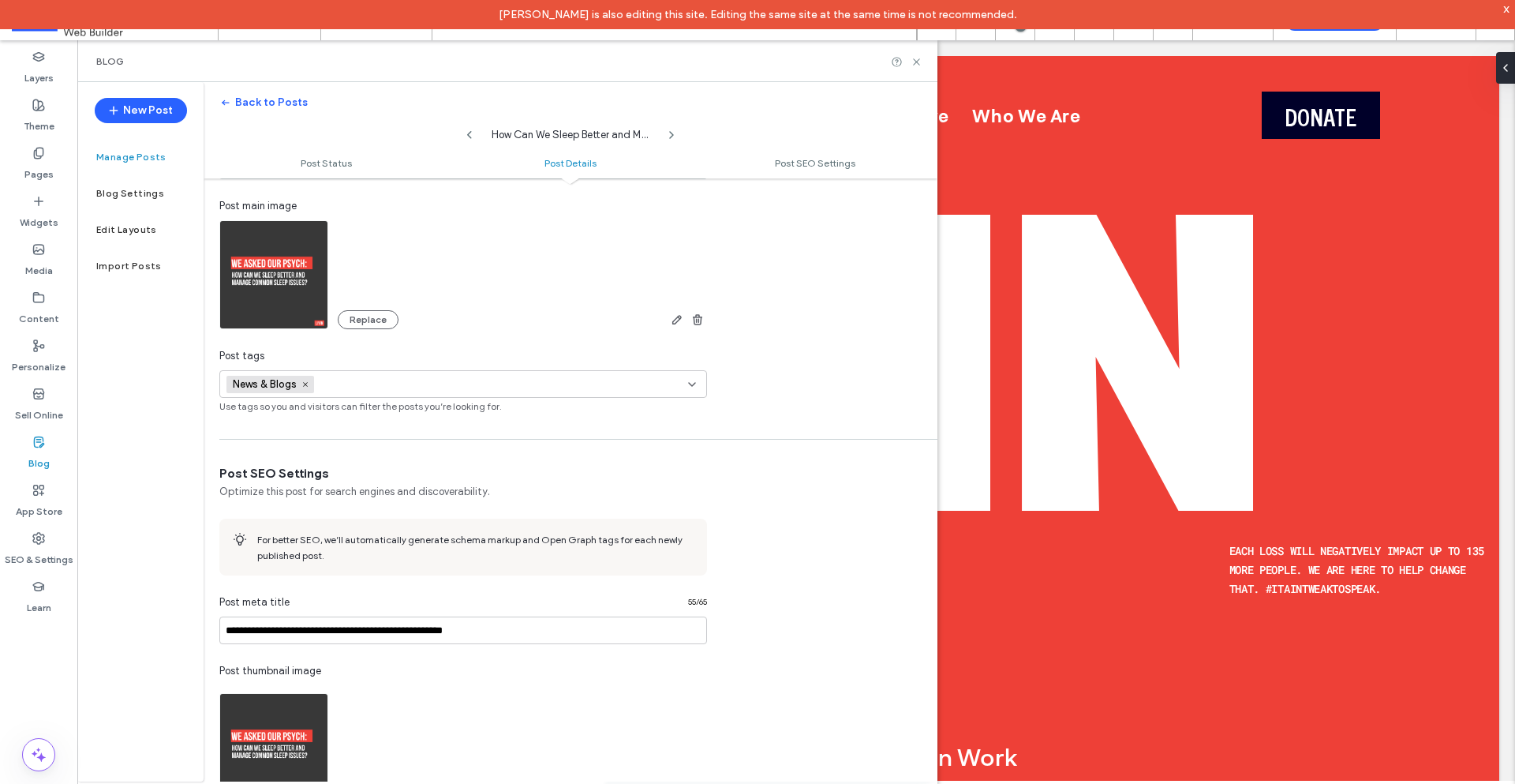
scroll to position [474, 0]
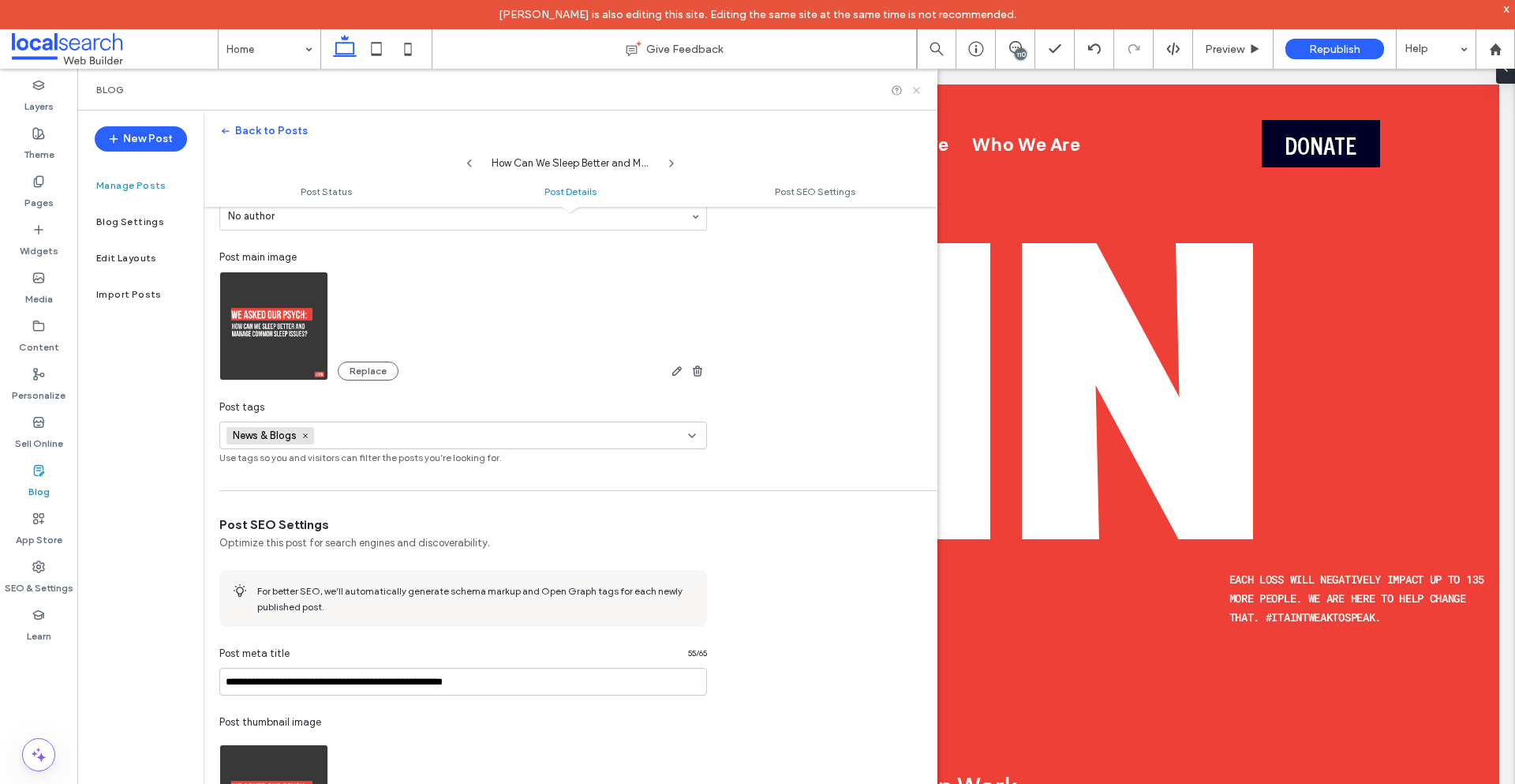
drag, startPoint x: 912, startPoint y: 92, endPoint x: 538, endPoint y: 145, distance: 377.7
click at [912, 92] on icon at bounding box center [917, 90] width 11 height 11
